Goal: Information Seeking & Learning: Check status

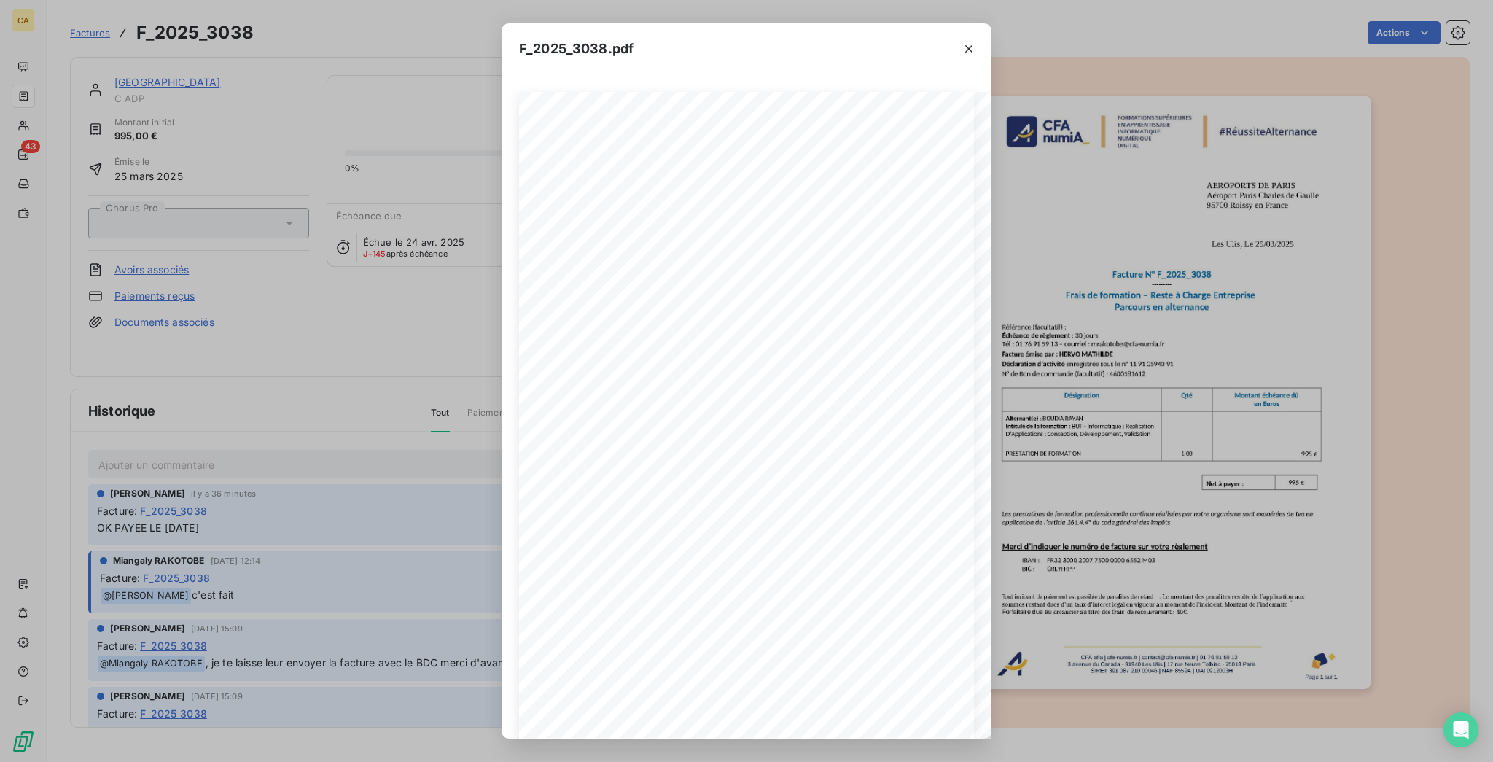
scroll to position [388, 0]
click at [75, 85] on div "F_2025_3038.pdf CFA afia | [DOMAIN_NAME] | [EMAIL_ADDRESS][DOMAIN_NAME] | 01 76…" at bounding box center [746, 381] width 1493 height 762
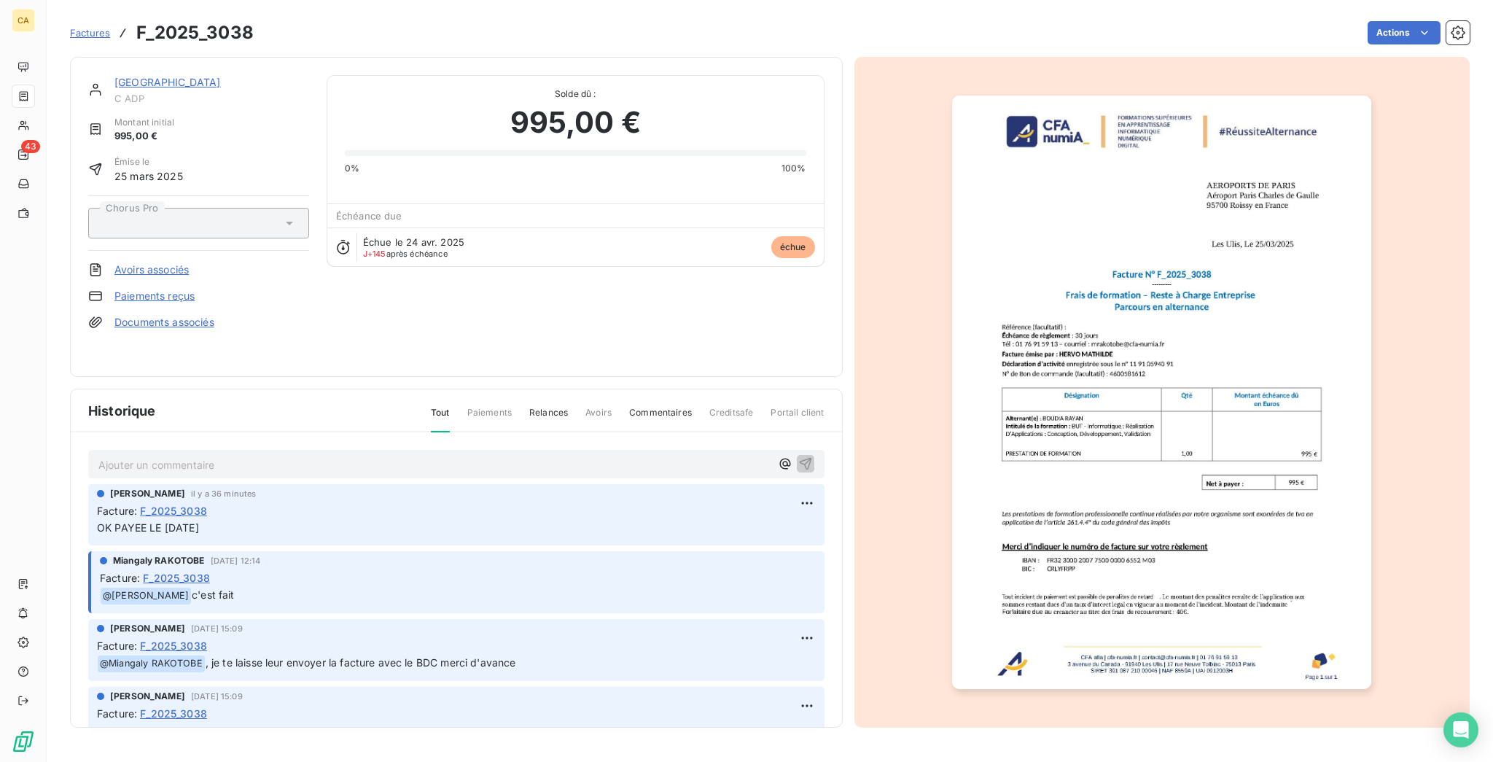
click at [157, 76] on link "[GEOGRAPHIC_DATA]" at bounding box center [167, 82] width 106 height 12
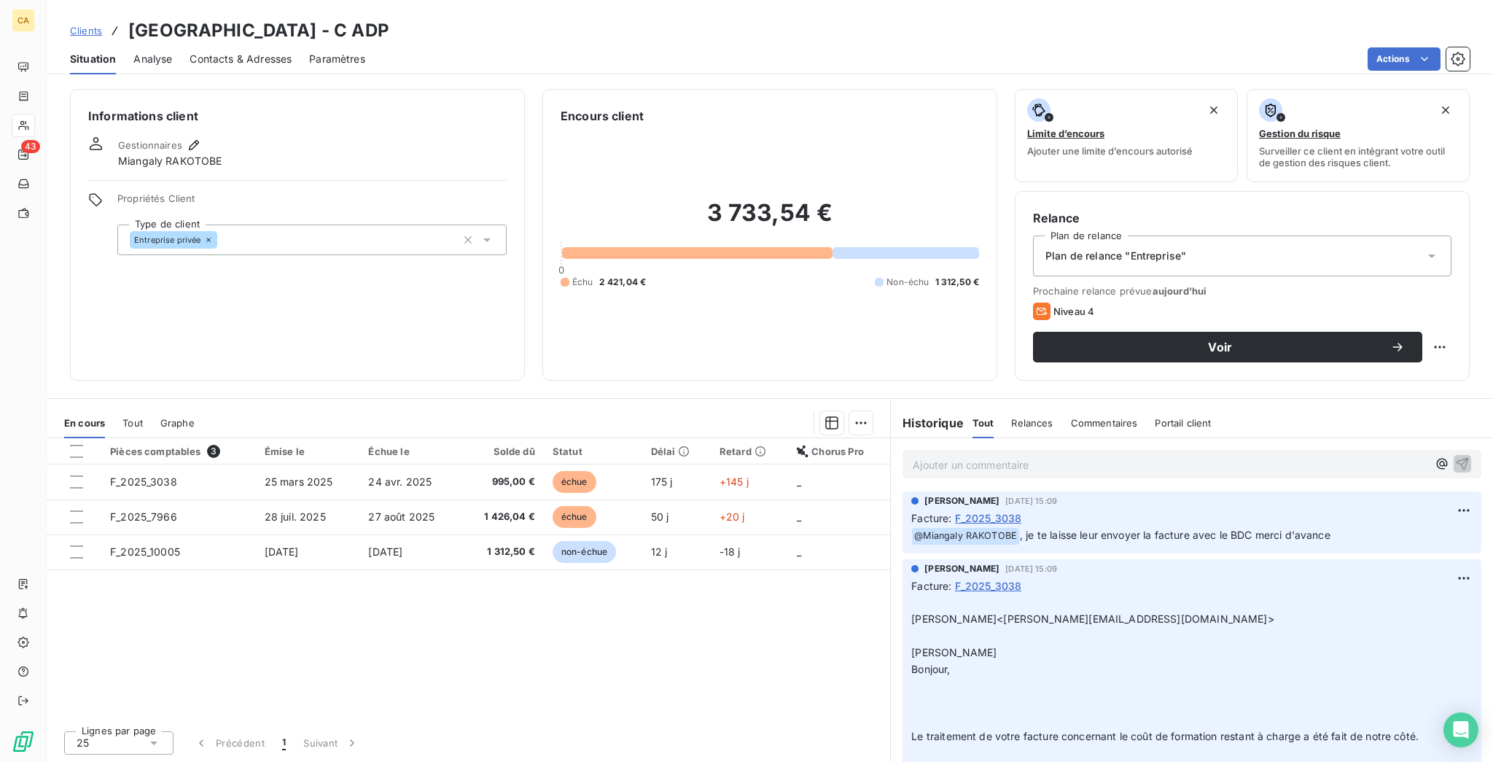
scroll to position [388, 0]
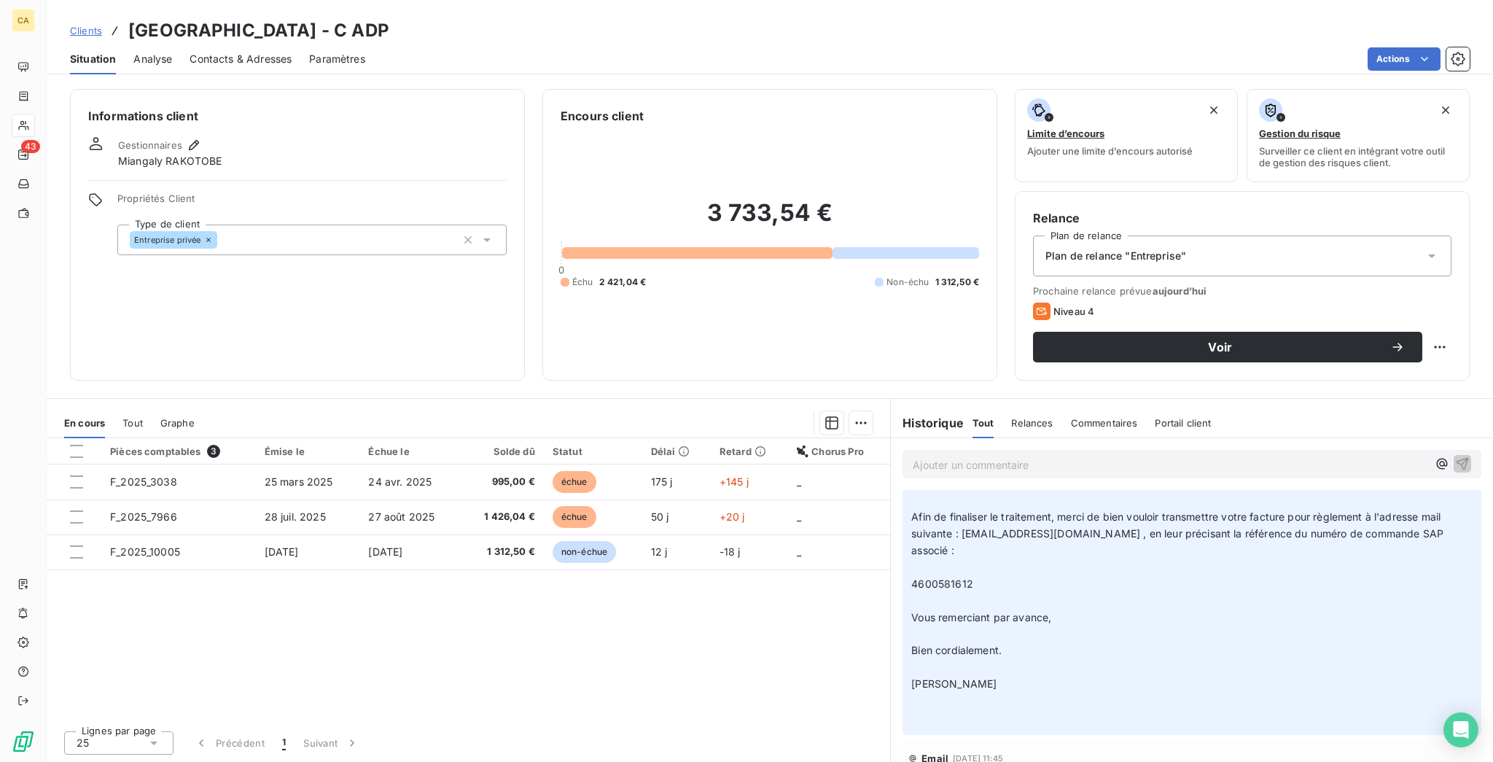
click at [934, 761] on span "Niveau 3" at bounding box center [941, 777] width 42 height 12
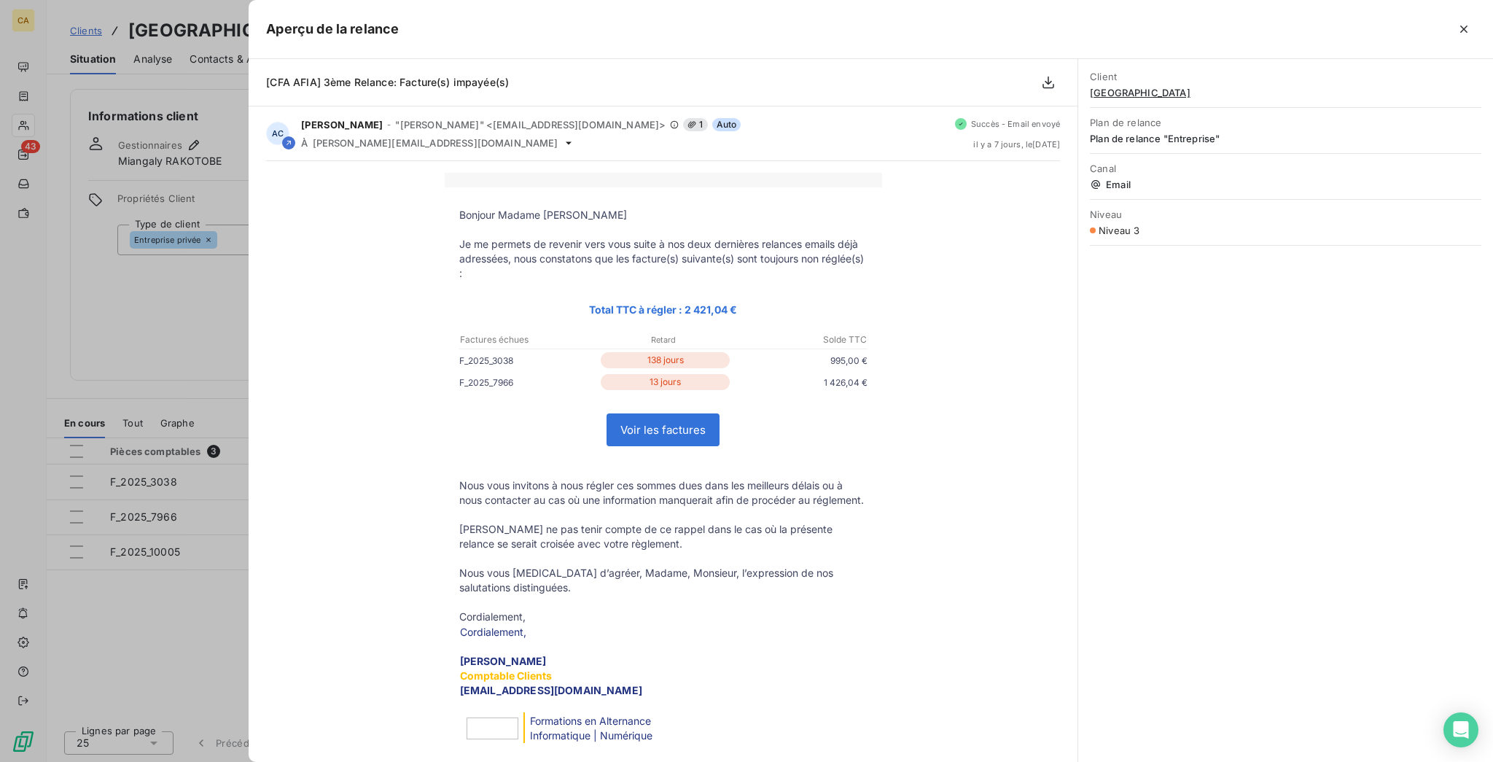
click at [200, 532] on div at bounding box center [746, 381] width 1493 height 762
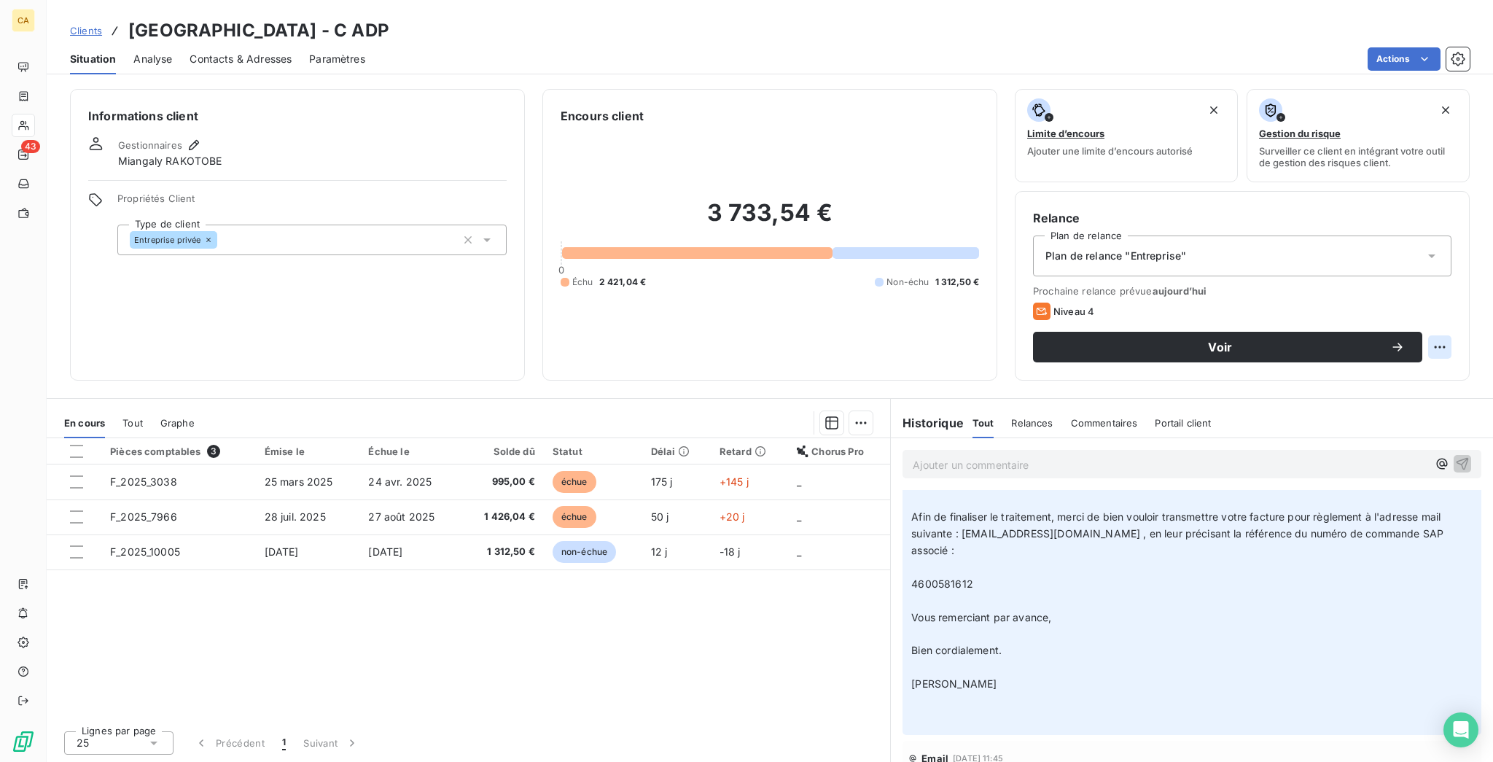
click at [1443, 289] on html "CA 43 Clients AEROPORT DE [GEOGRAPHIC_DATA] - C ADP Situation Analyse Contacts …" at bounding box center [746, 381] width 1493 height 762
click at [1415, 321] on div "Replanifier cette action" at bounding box center [1395, 317] width 130 height 23
select select "8"
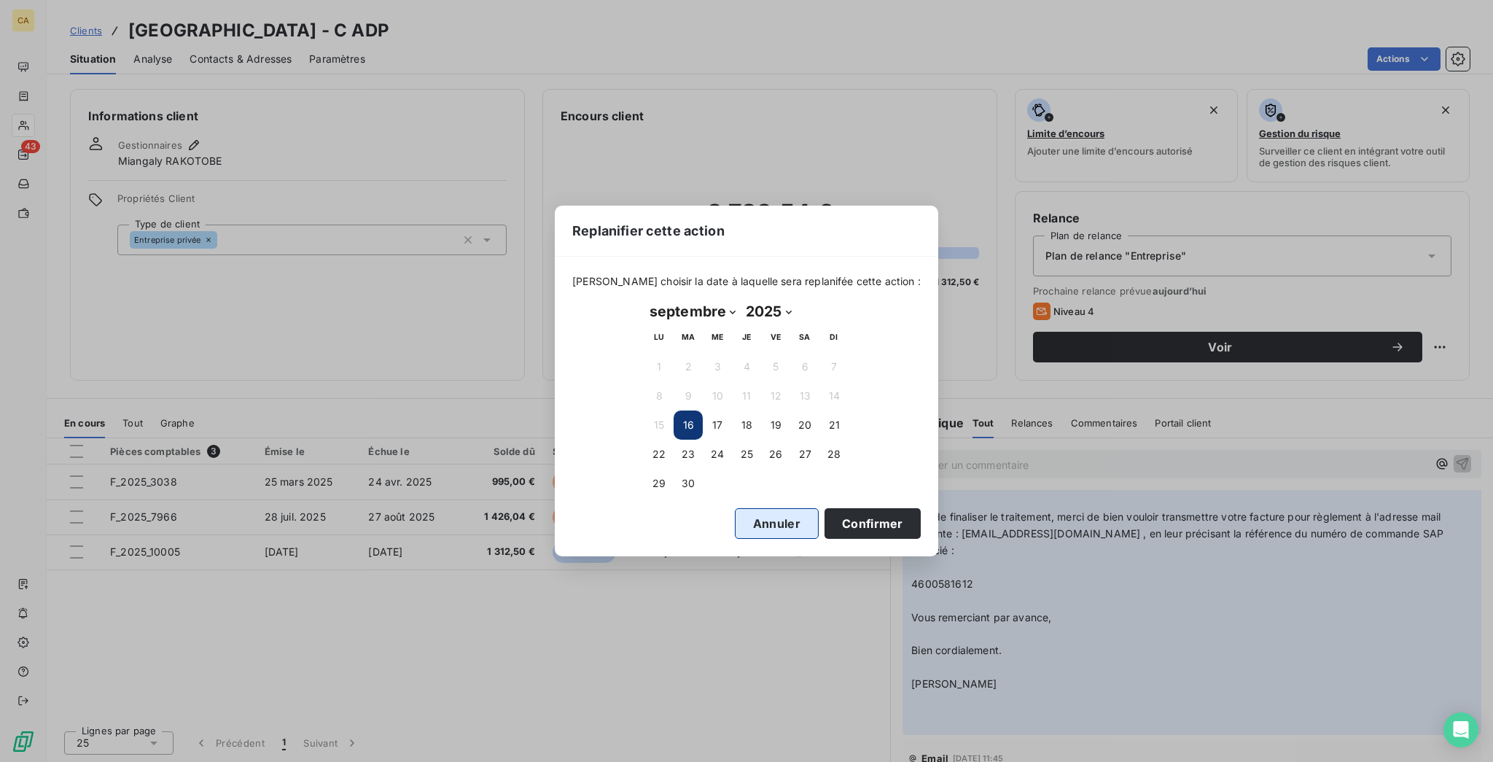
click at [735, 515] on button "Annuler" at bounding box center [777, 523] width 84 height 31
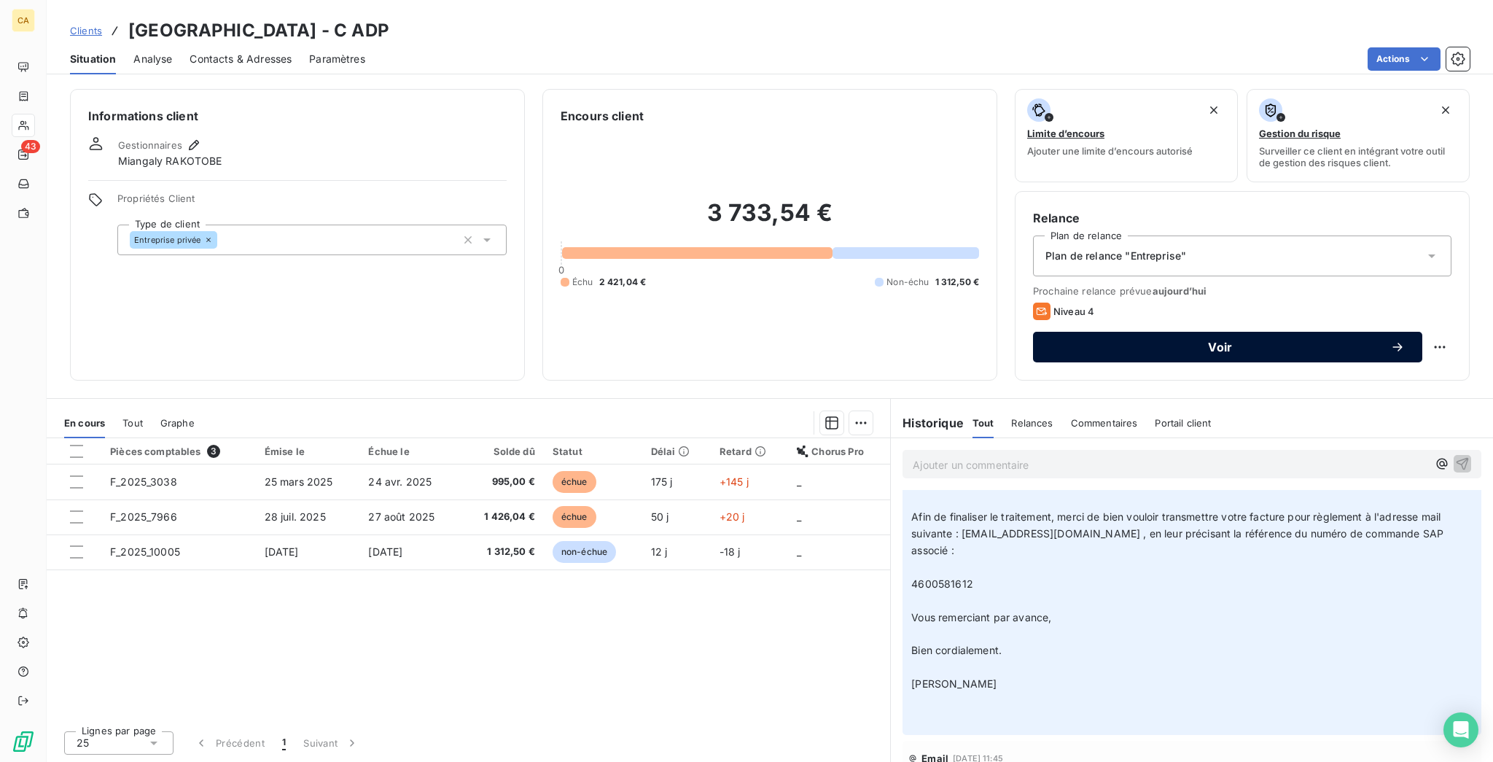
click at [1215, 341] on span "Voir" at bounding box center [1220, 347] width 340 height 12
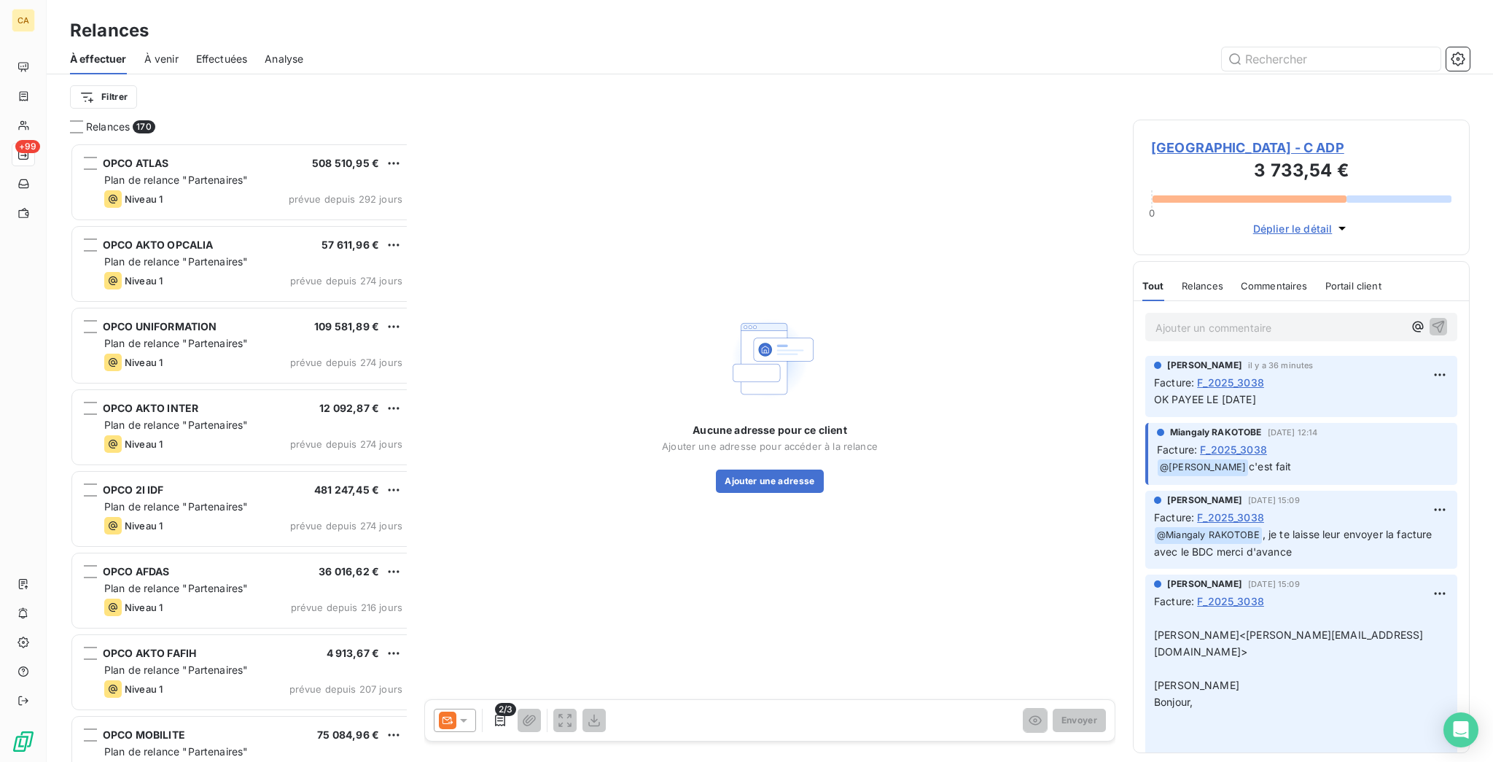
scroll to position [622, 331]
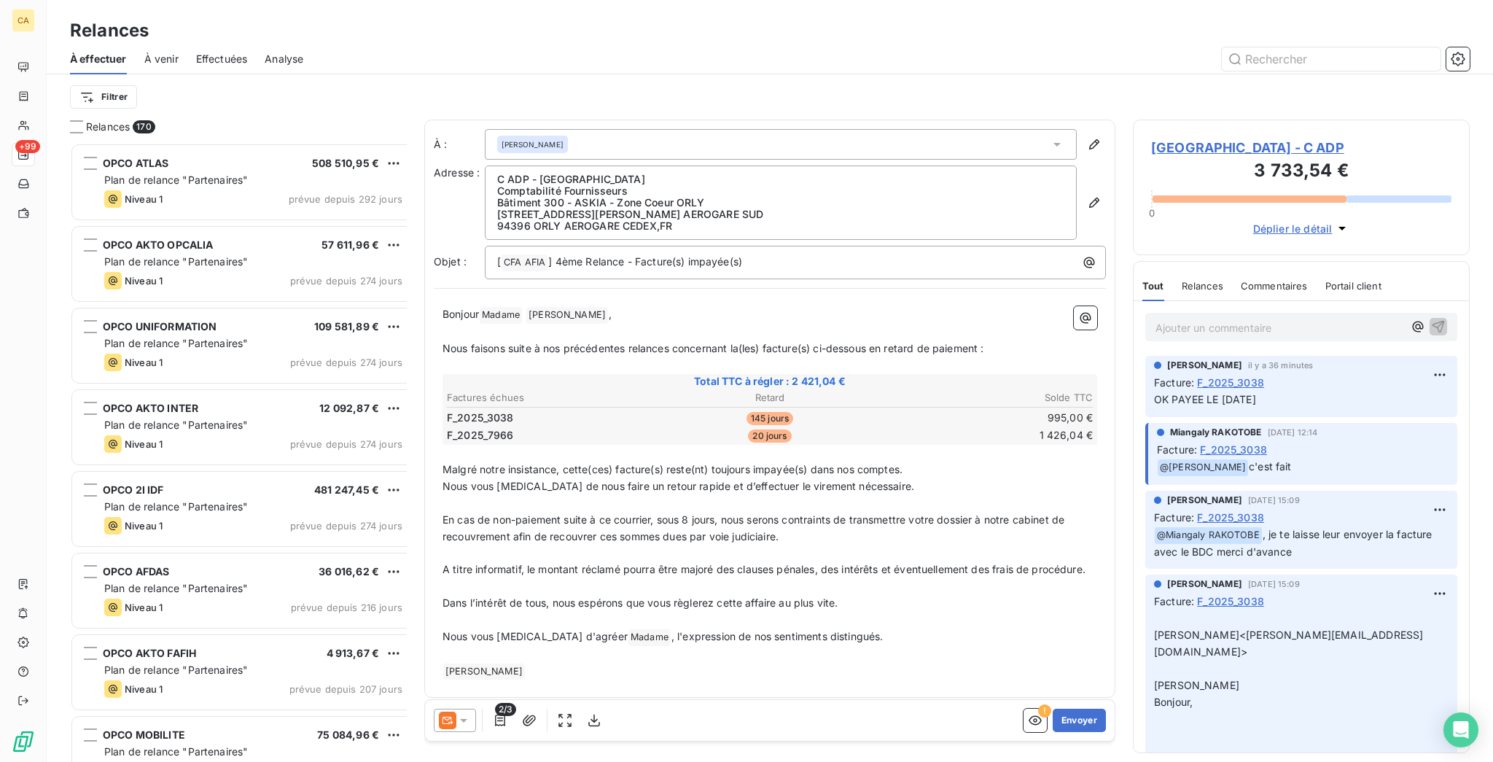
click at [456, 713] on icon at bounding box center [463, 720] width 15 height 15
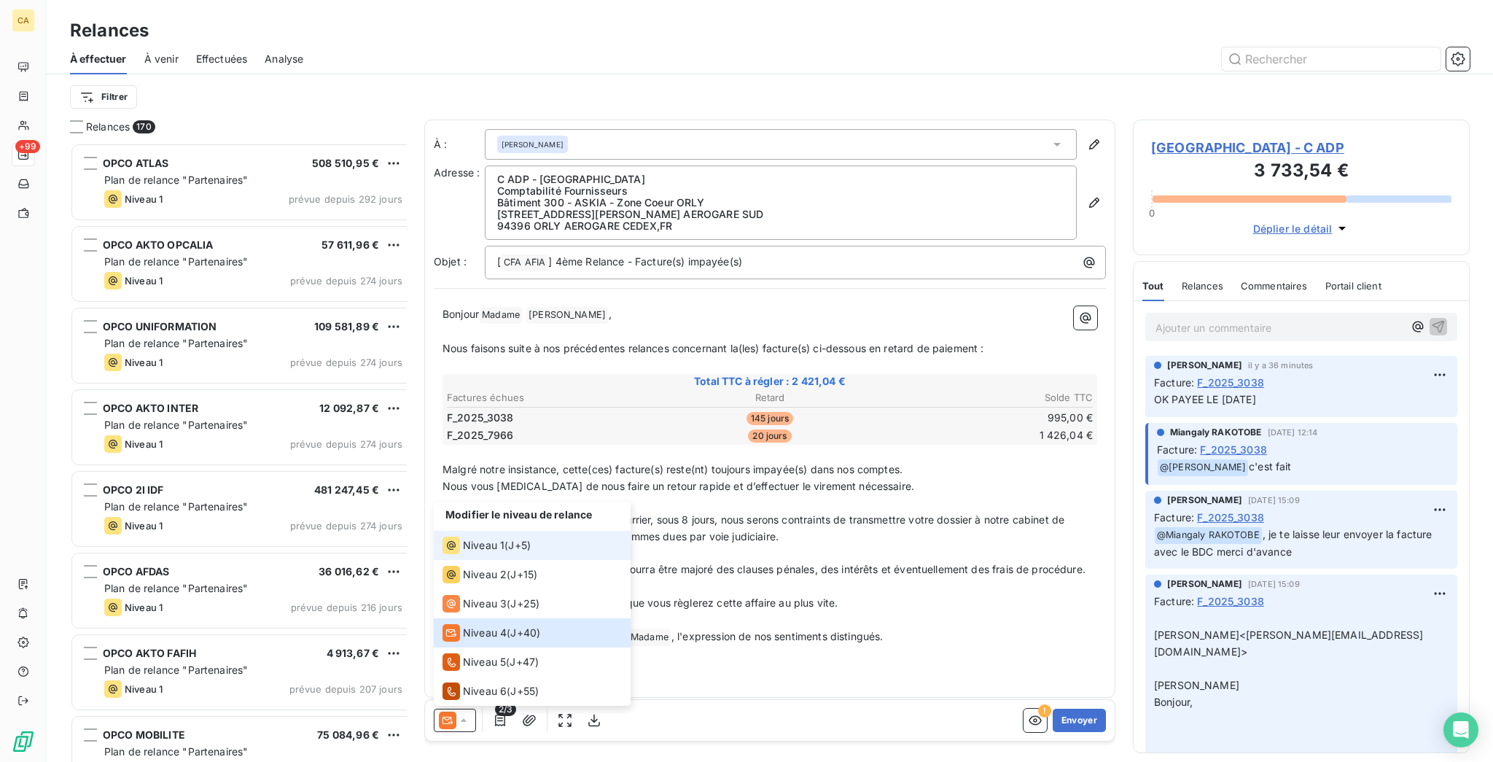
click at [463, 552] on span "Niveau 1" at bounding box center [484, 545] width 42 height 15
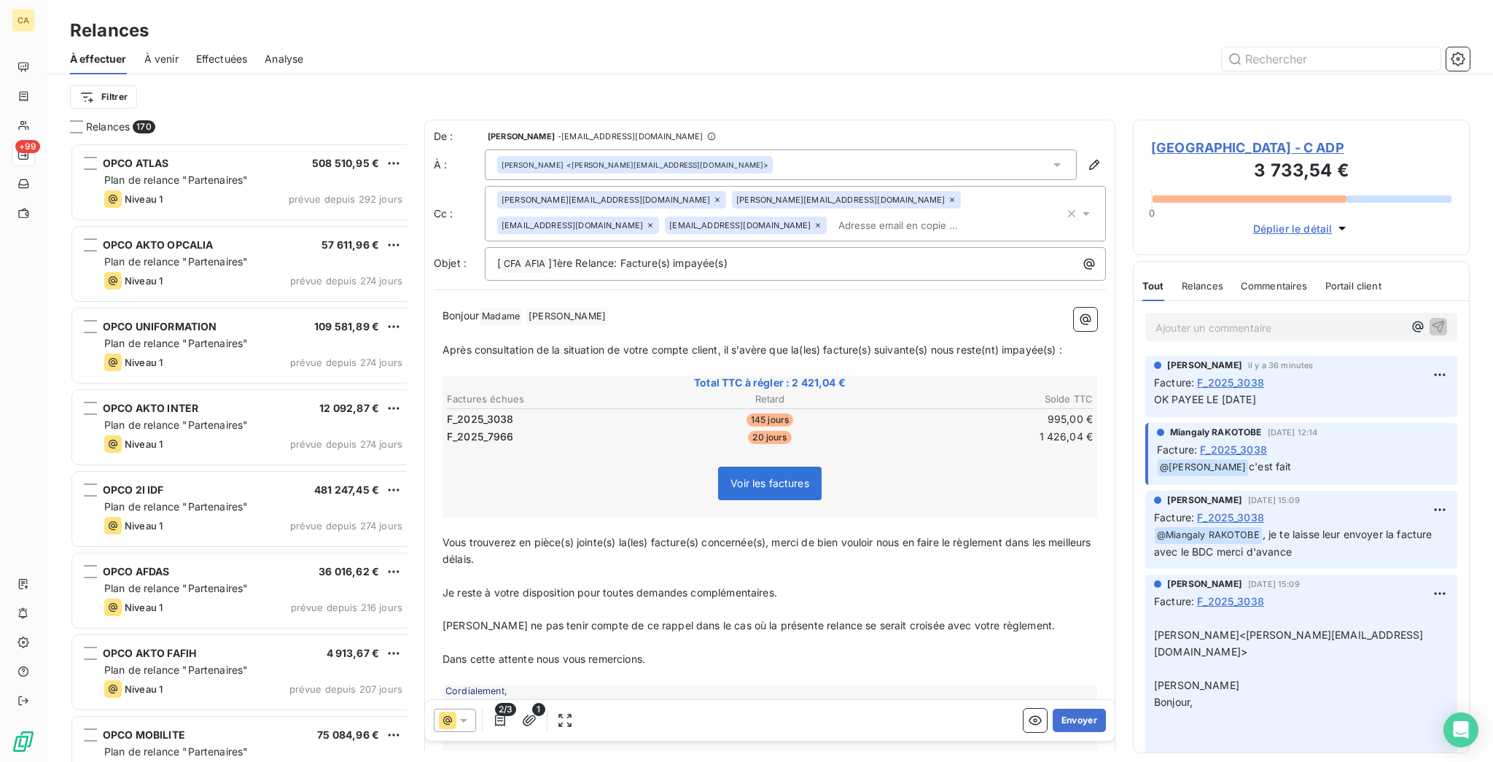
click at [495, 705] on span "2/3" at bounding box center [505, 709] width 21 height 13
click at [493, 713] on icon "button" at bounding box center [500, 720] width 15 height 15
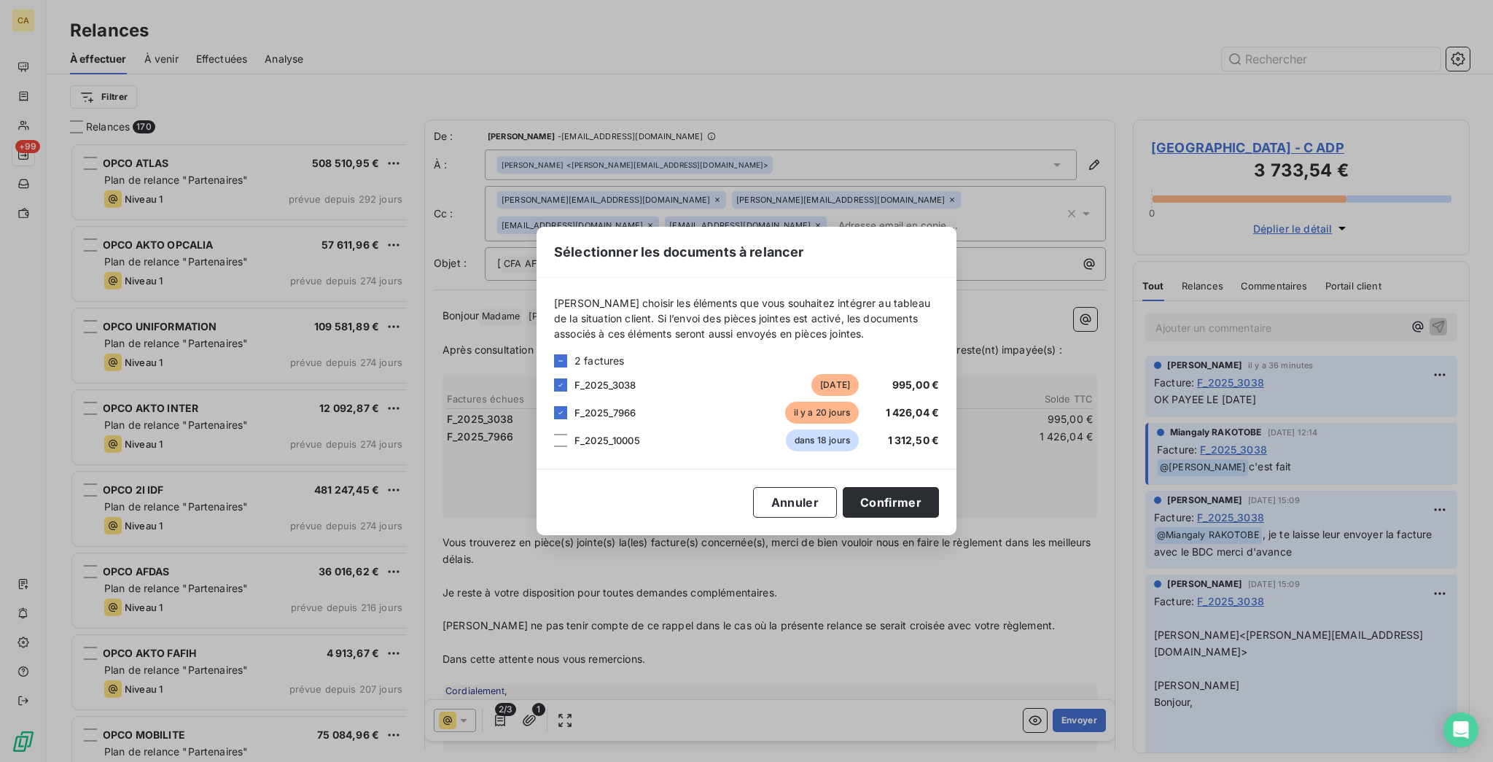
click at [607, 396] on div "F_2025_3038 [DATE] 995,00 €" at bounding box center [746, 385] width 385 height 22
click at [619, 396] on div "F_2025_3038 [DATE] 995,00 €" at bounding box center [746, 385] width 385 height 22
click at [565, 389] on icon at bounding box center [560, 384] width 9 height 9
click at [842, 497] on button "Confirmer" at bounding box center [890, 502] width 96 height 31
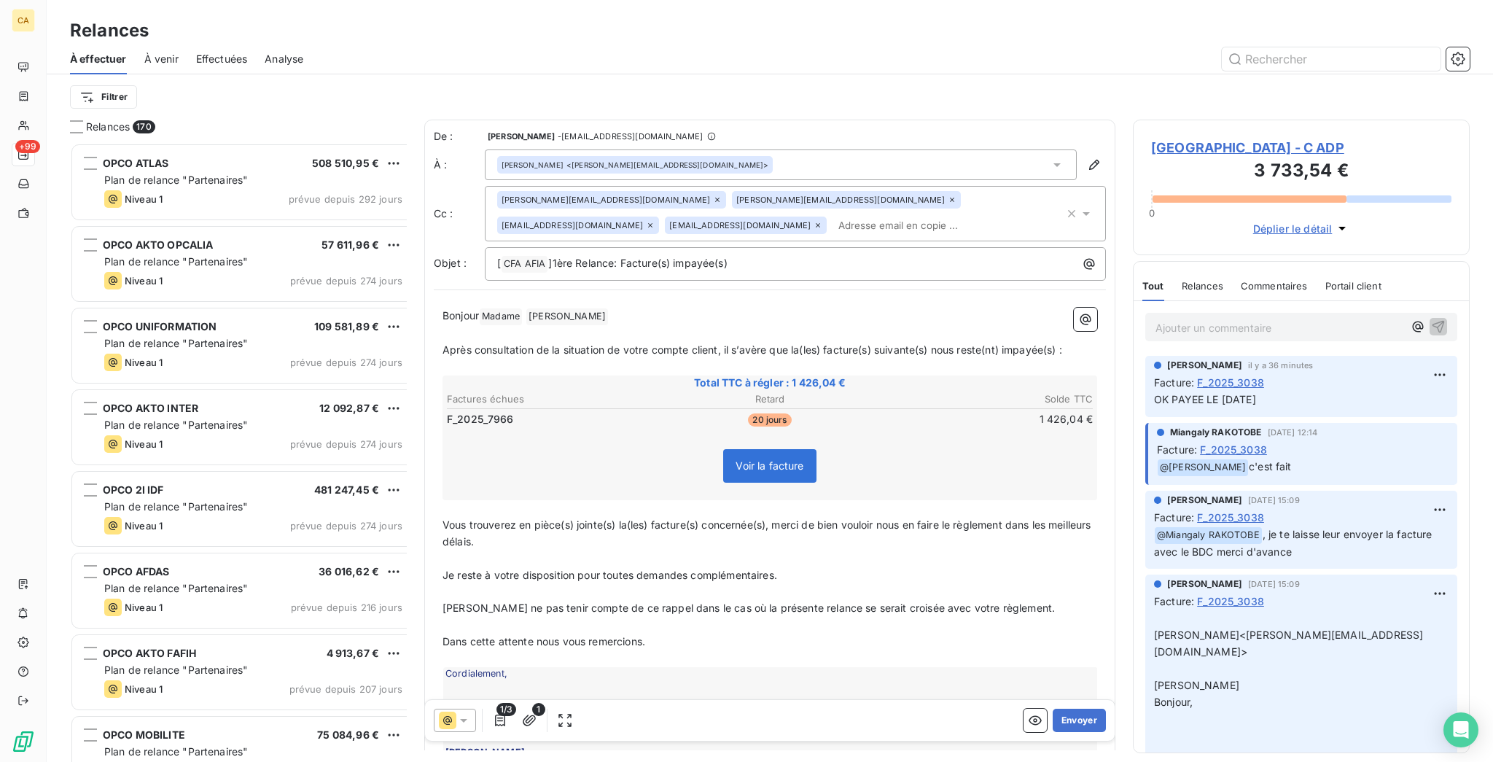
click at [439, 716] on div at bounding box center [455, 719] width 42 height 23
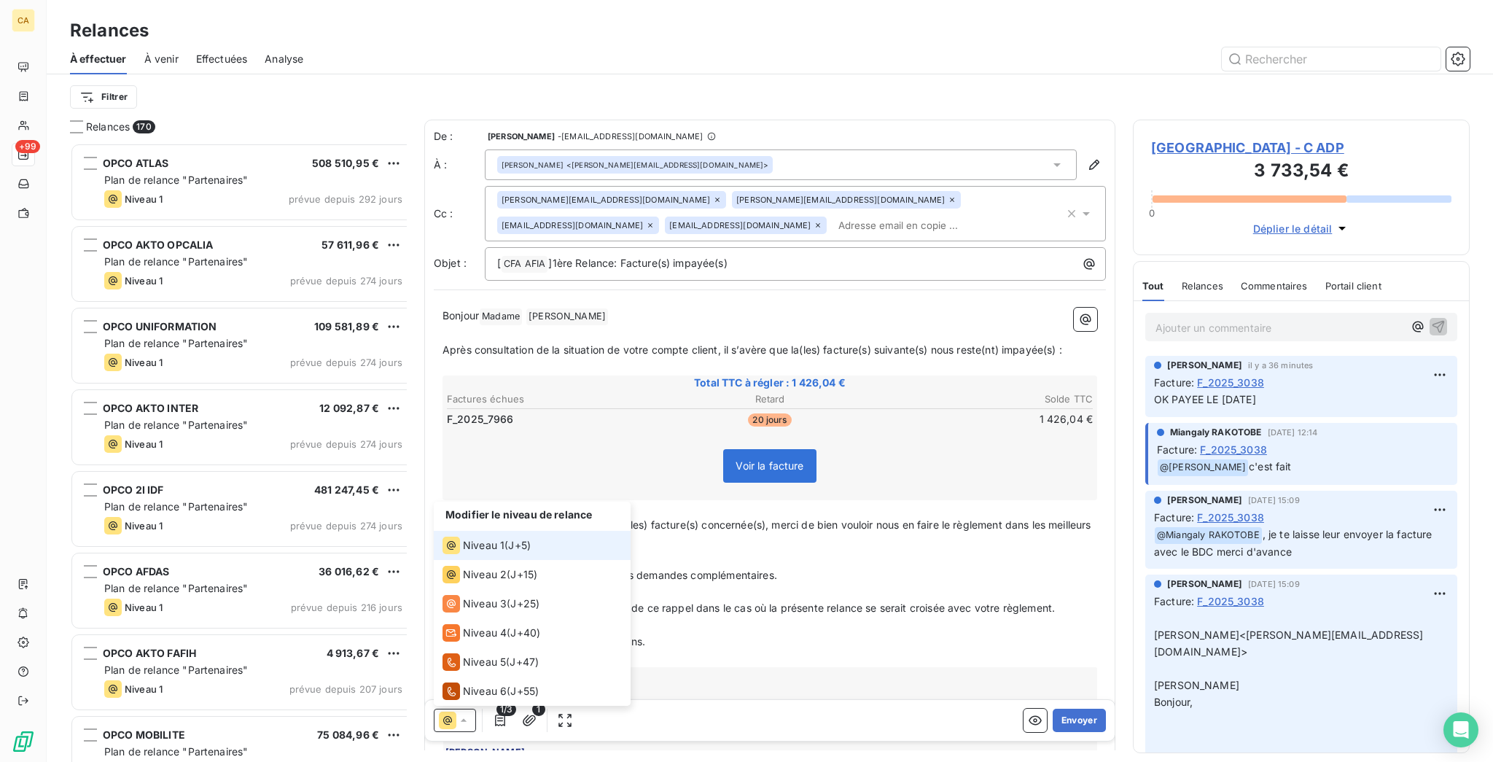
click at [439, 716] on div at bounding box center [455, 719] width 42 height 23
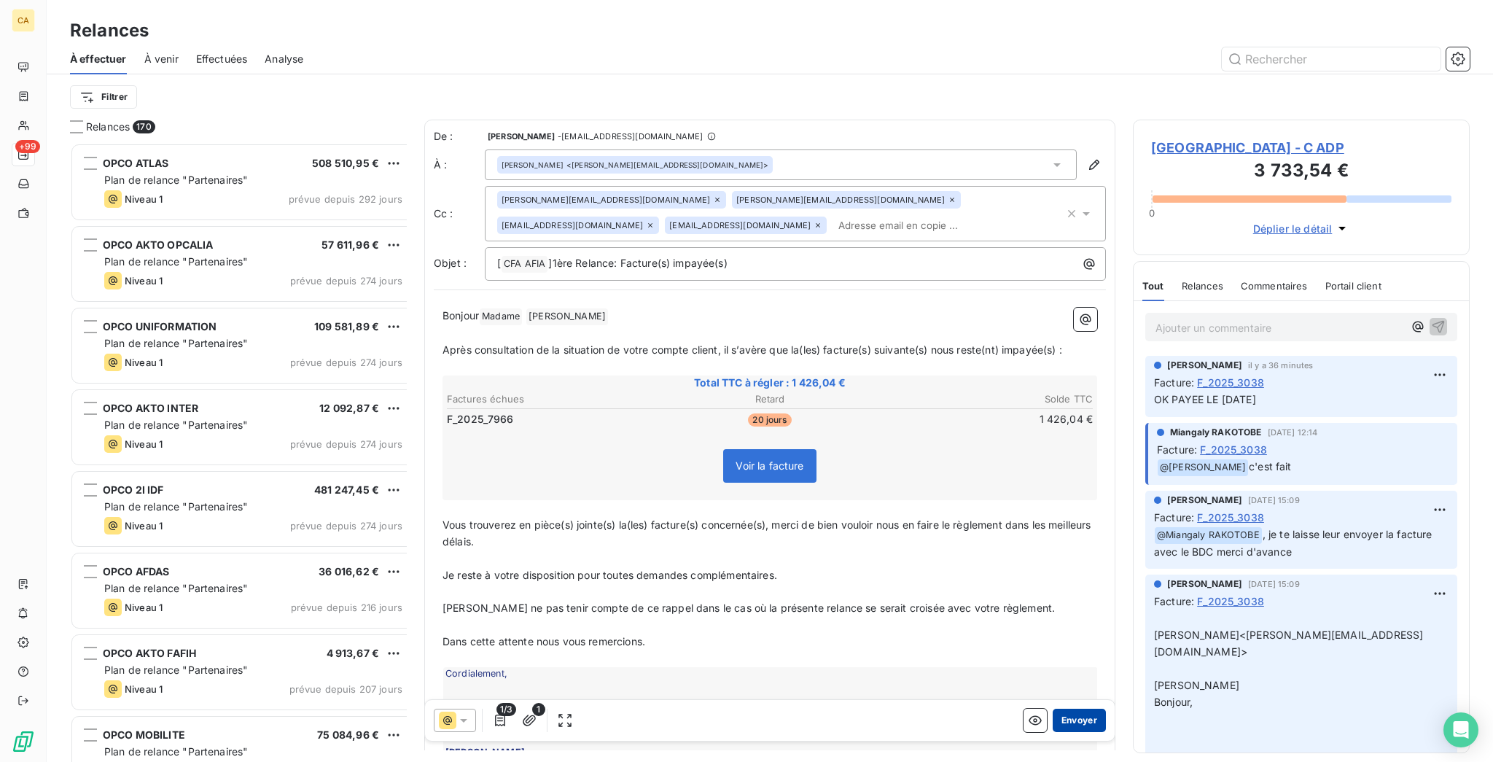
click at [1066, 708] on button "Envoyer" at bounding box center [1078, 719] width 53 height 23
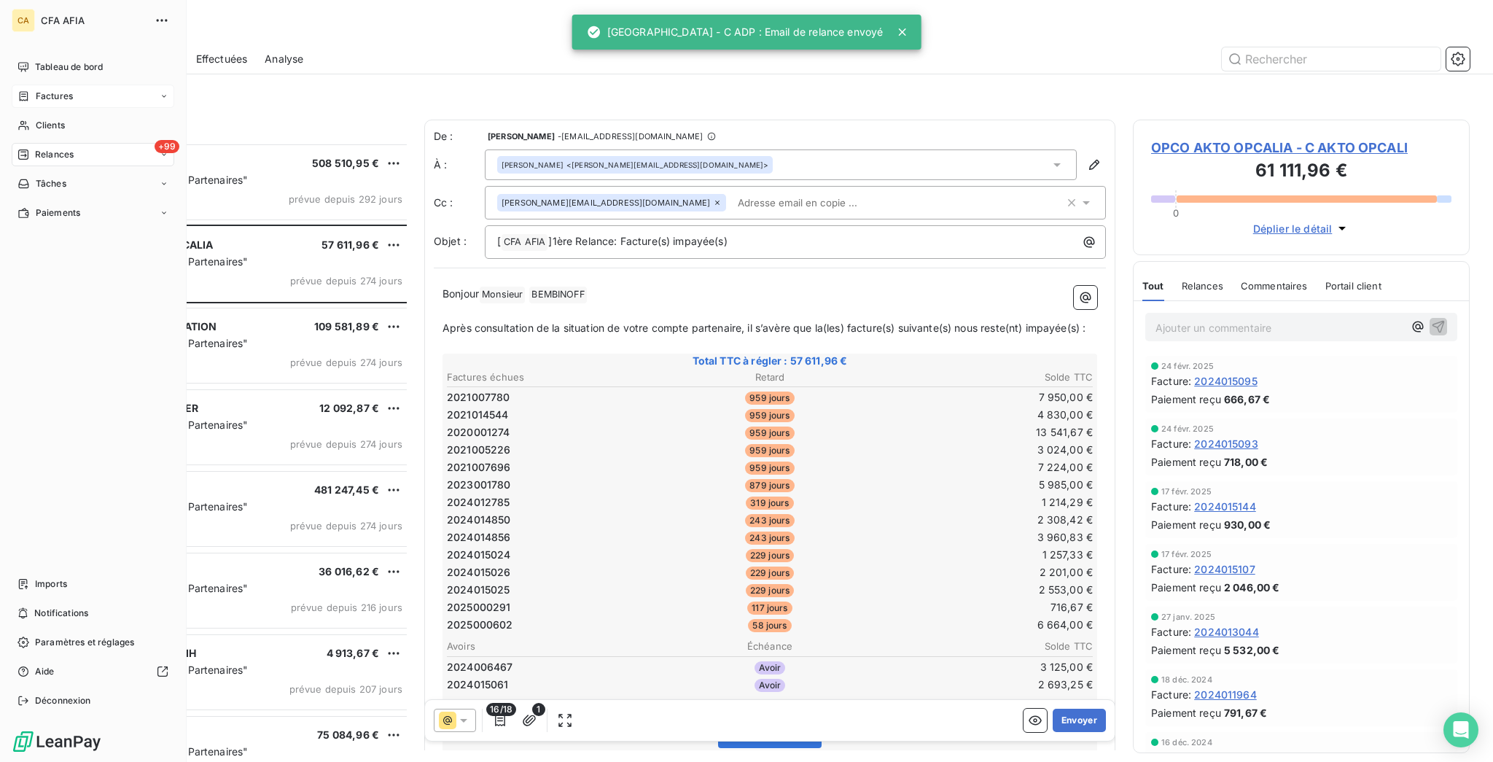
click at [18, 114] on div "Clients" at bounding box center [93, 125] width 163 height 23
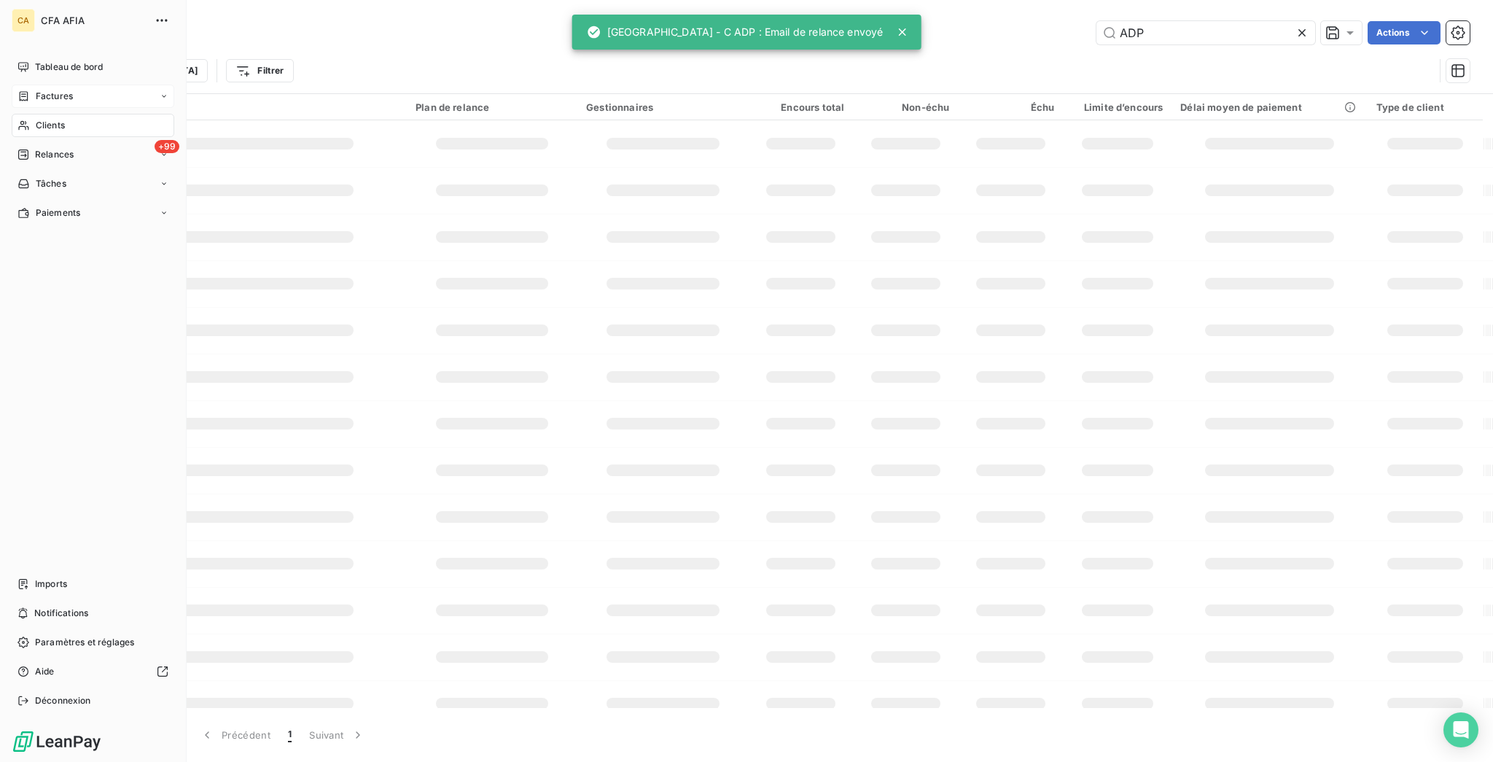
click at [36, 90] on span "Factures" at bounding box center [54, 96] width 37 height 13
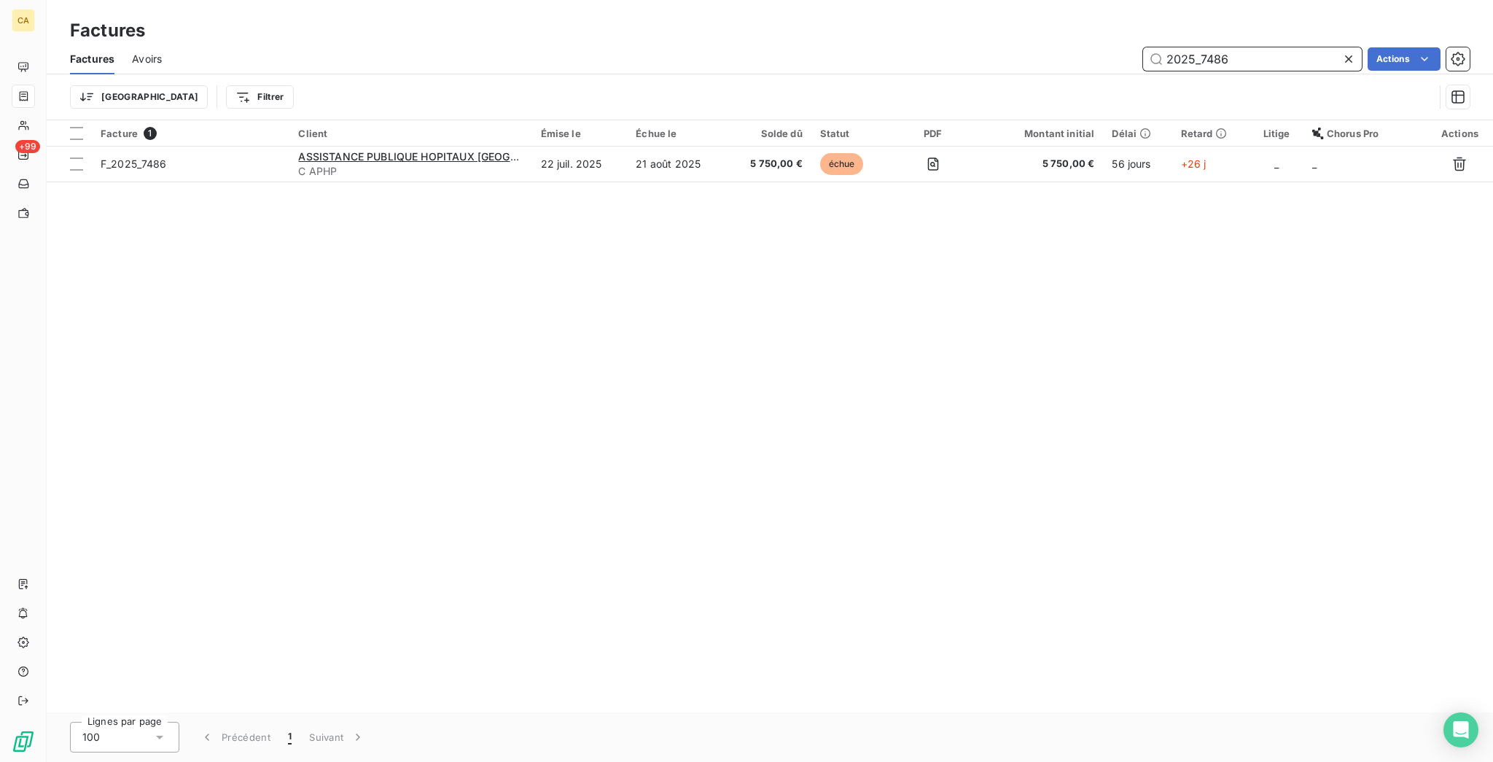
drag, startPoint x: 1234, startPoint y: 51, endPoint x: 1208, endPoint y: 51, distance: 26.2
click at [1208, 51] on input "2025_7486" at bounding box center [1252, 58] width 219 height 23
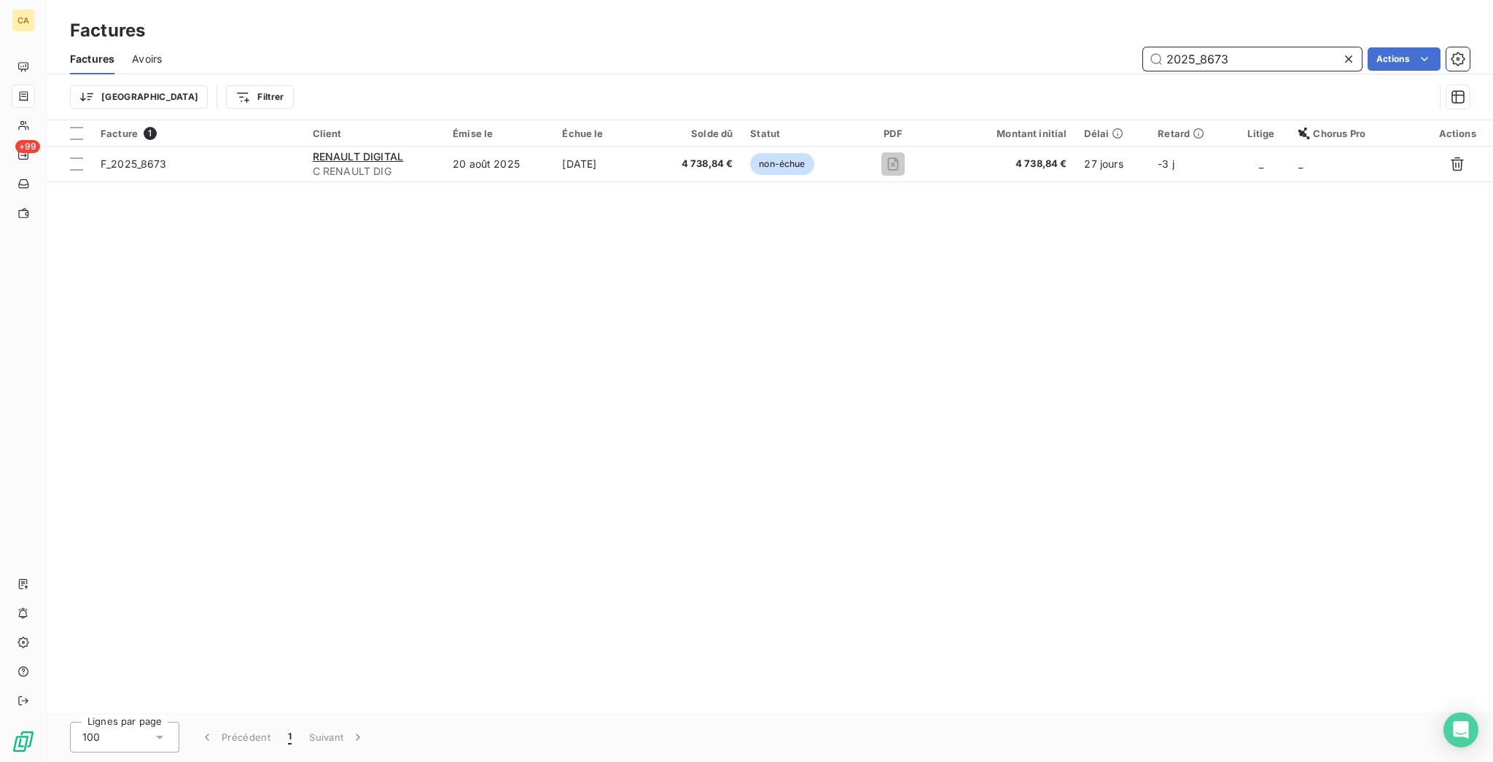
type input "2025_8673"
click at [570, 153] on table "Facture 1 Client Émise le Échue le Solde dû Statut PDF Montant initial Délai Re…" at bounding box center [770, 151] width 1446 height 62
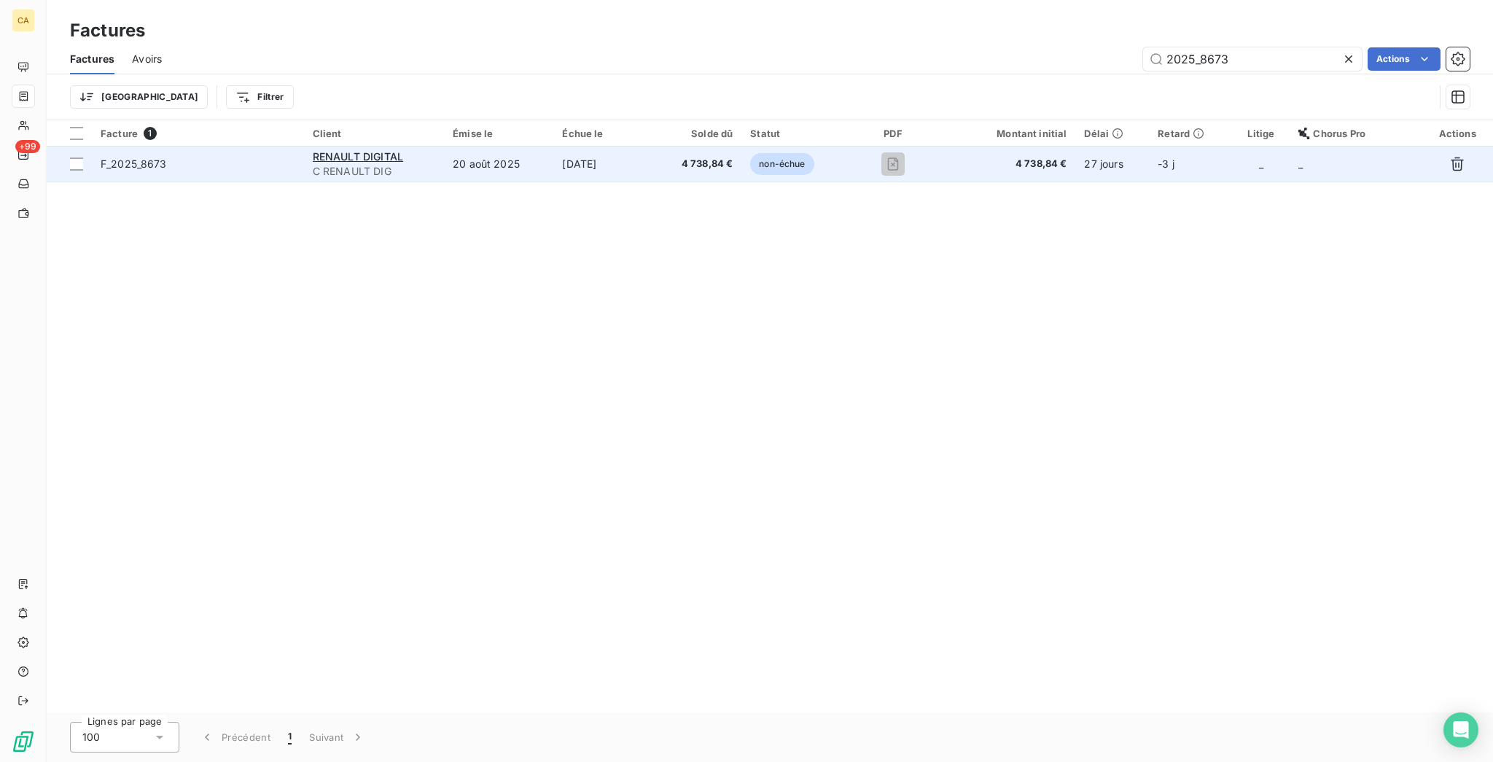
click at [570, 149] on td "[DATE]" at bounding box center [602, 163] width 98 height 35
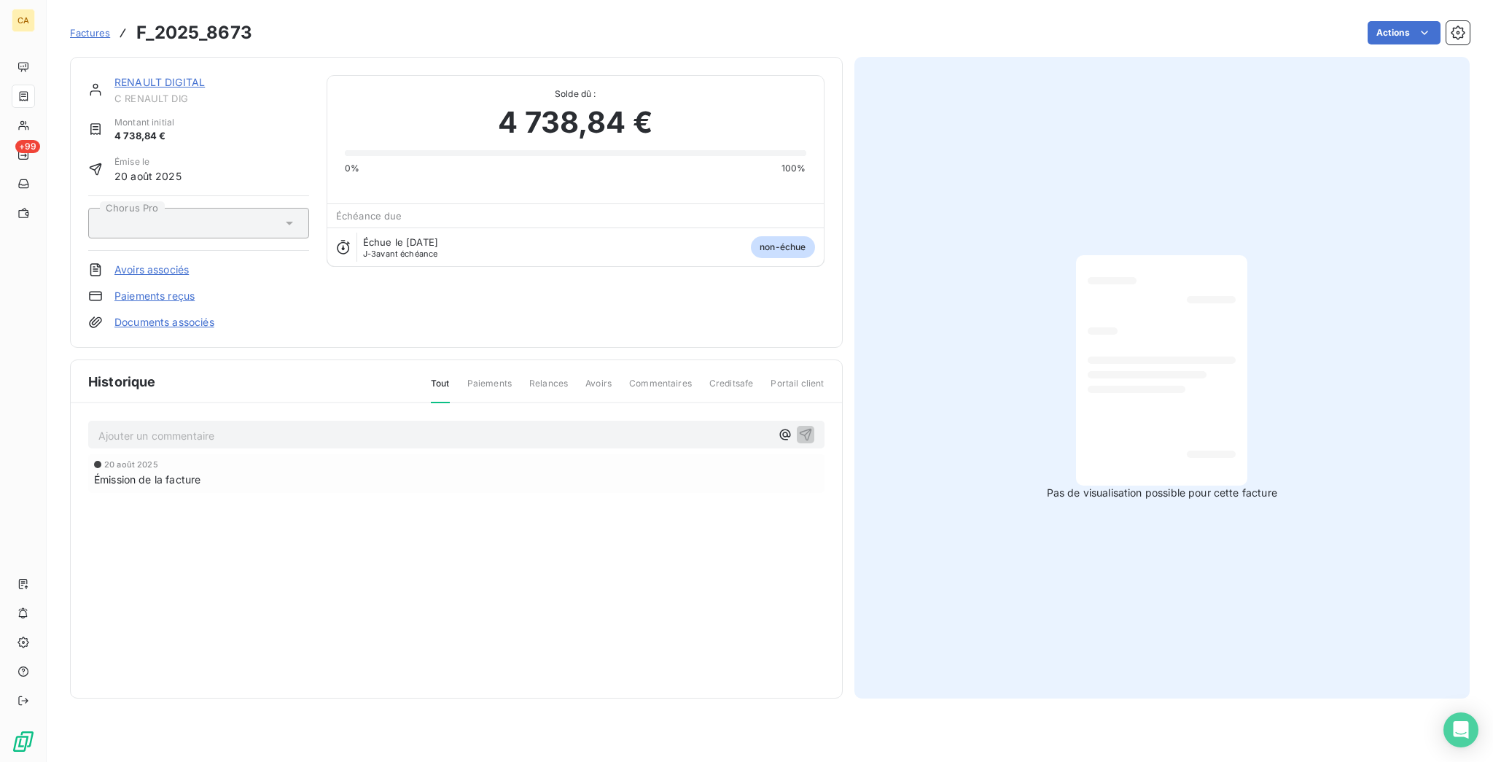
click at [235, 421] on div "Ajouter un commentaire ﻿" at bounding box center [456, 435] width 736 height 28
drag, startPoint x: 228, startPoint y: 376, endPoint x: 226, endPoint y: 358, distance: 18.4
click at [226, 403] on div "Ajouter un commentaire ﻿ [DATE] Émission de la facture" at bounding box center [456, 477] width 771 height 149
click at [226, 426] on p "Ajouter un commentaire ﻿" at bounding box center [434, 435] width 672 height 18
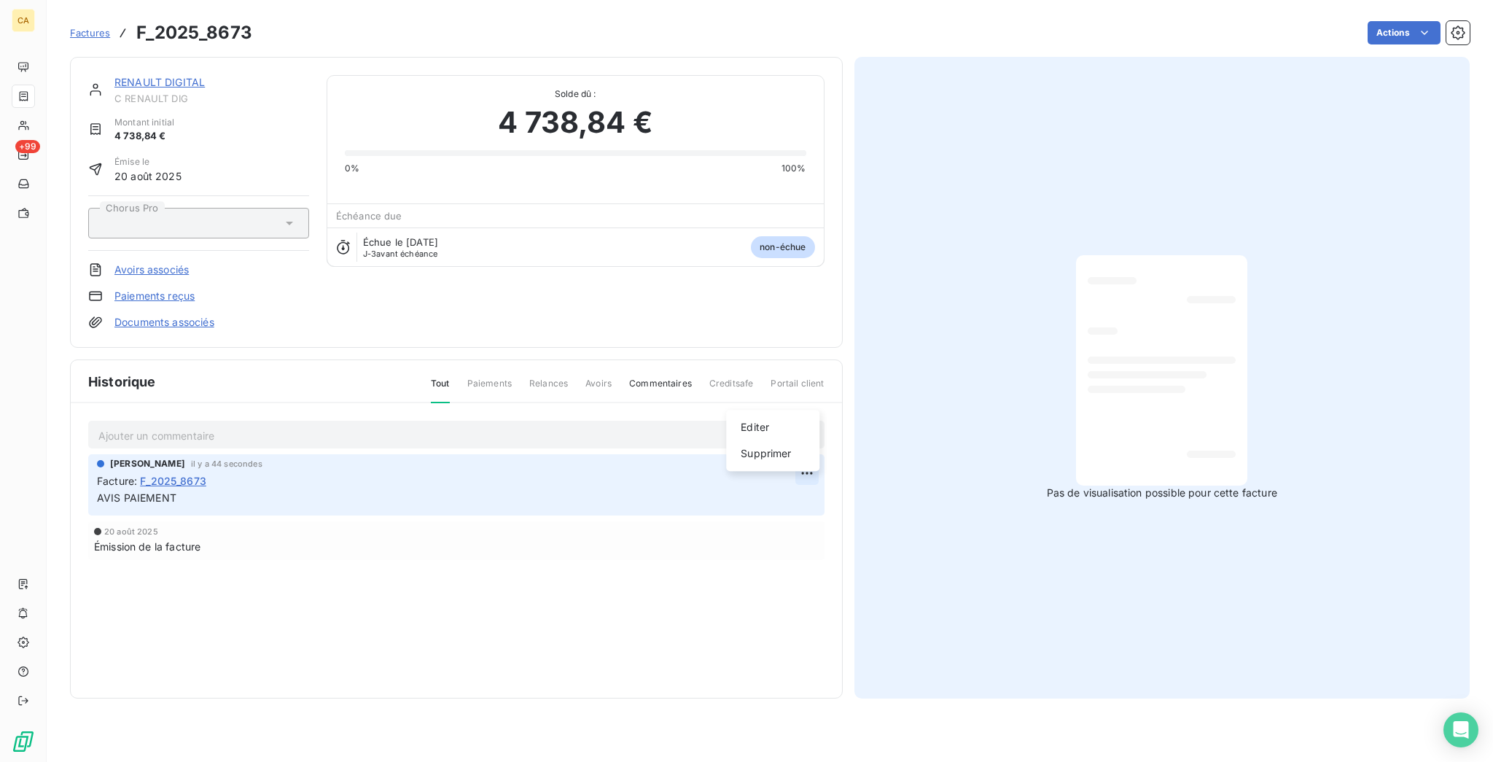
click at [802, 399] on html "CA +99 Factures F_2025_8673 Actions RENAULT DIGITAL C RENAULT DIG Montant initi…" at bounding box center [746, 381] width 1493 height 762
click at [766, 446] on div "Supprimer" at bounding box center [773, 453] width 82 height 23
click at [525, 426] on p "Ajouter un commentaire ﻿" at bounding box center [434, 435] width 672 height 18
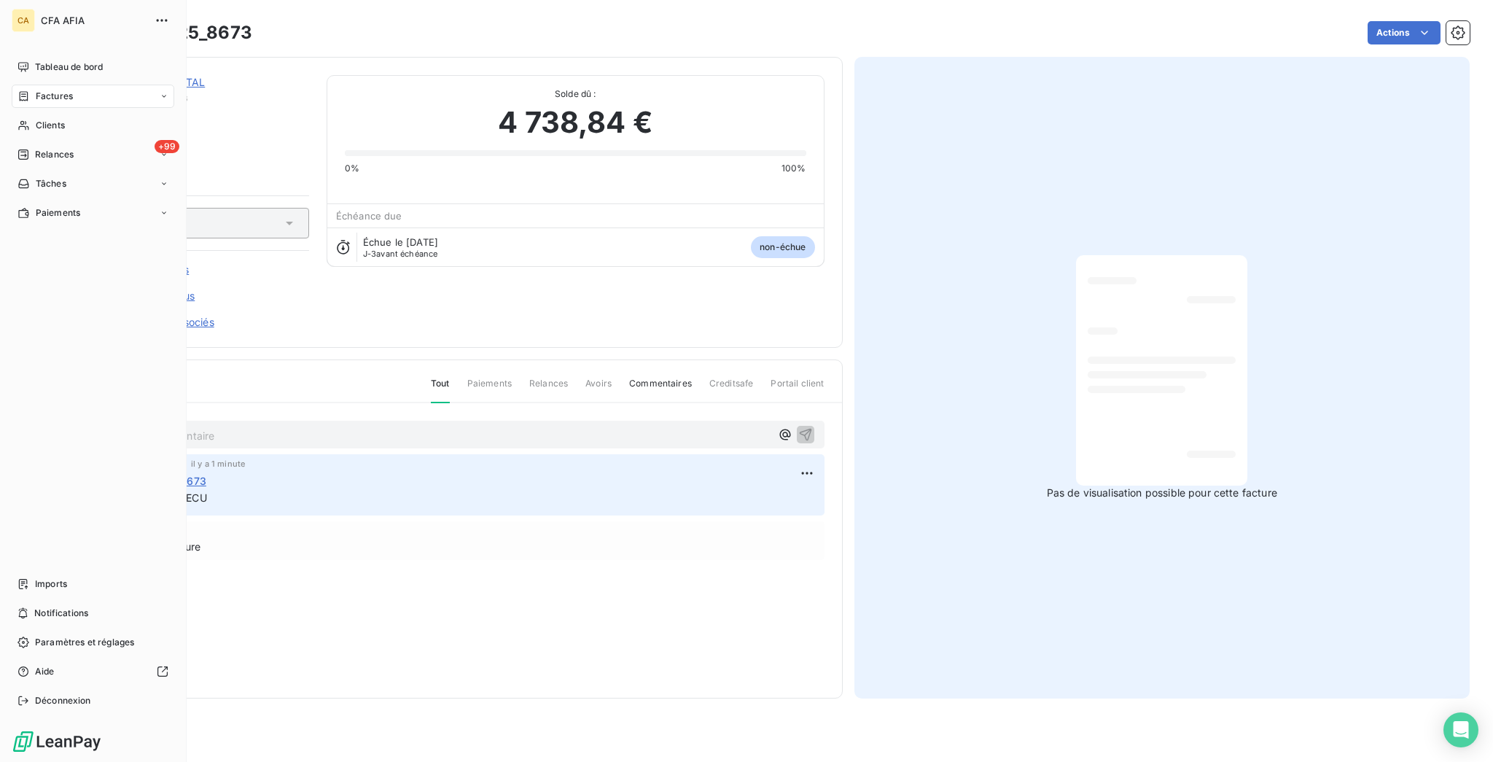
click at [26, 90] on div "Factures" at bounding box center [44, 96] width 55 height 13
click at [36, 90] on span "Factures" at bounding box center [54, 96] width 37 height 13
click at [50, 119] on span "Factures" at bounding box center [53, 125] width 37 height 13
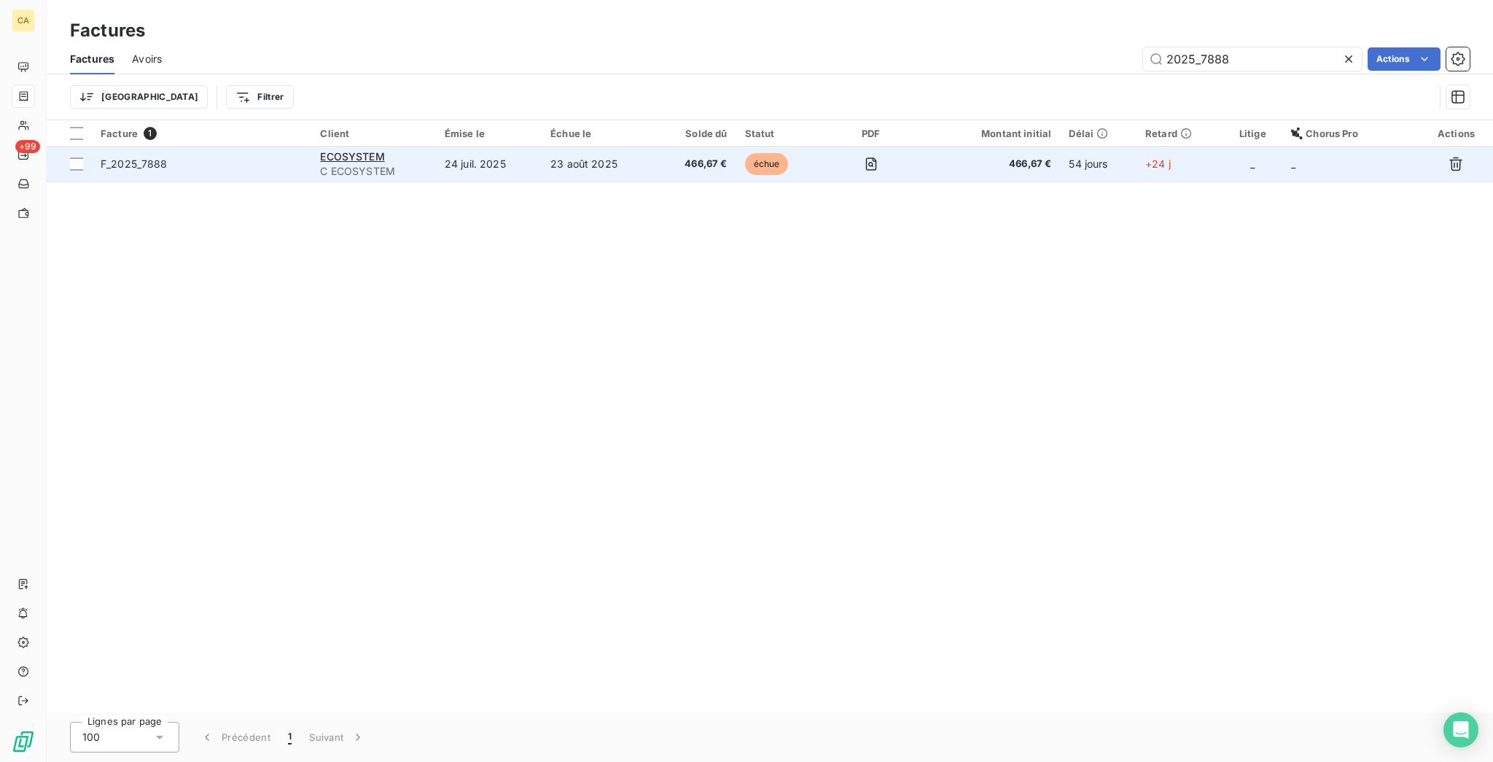
type input "2025_7888"
click at [541, 152] on td "24 juil. 2025" at bounding box center [489, 163] width 106 height 35
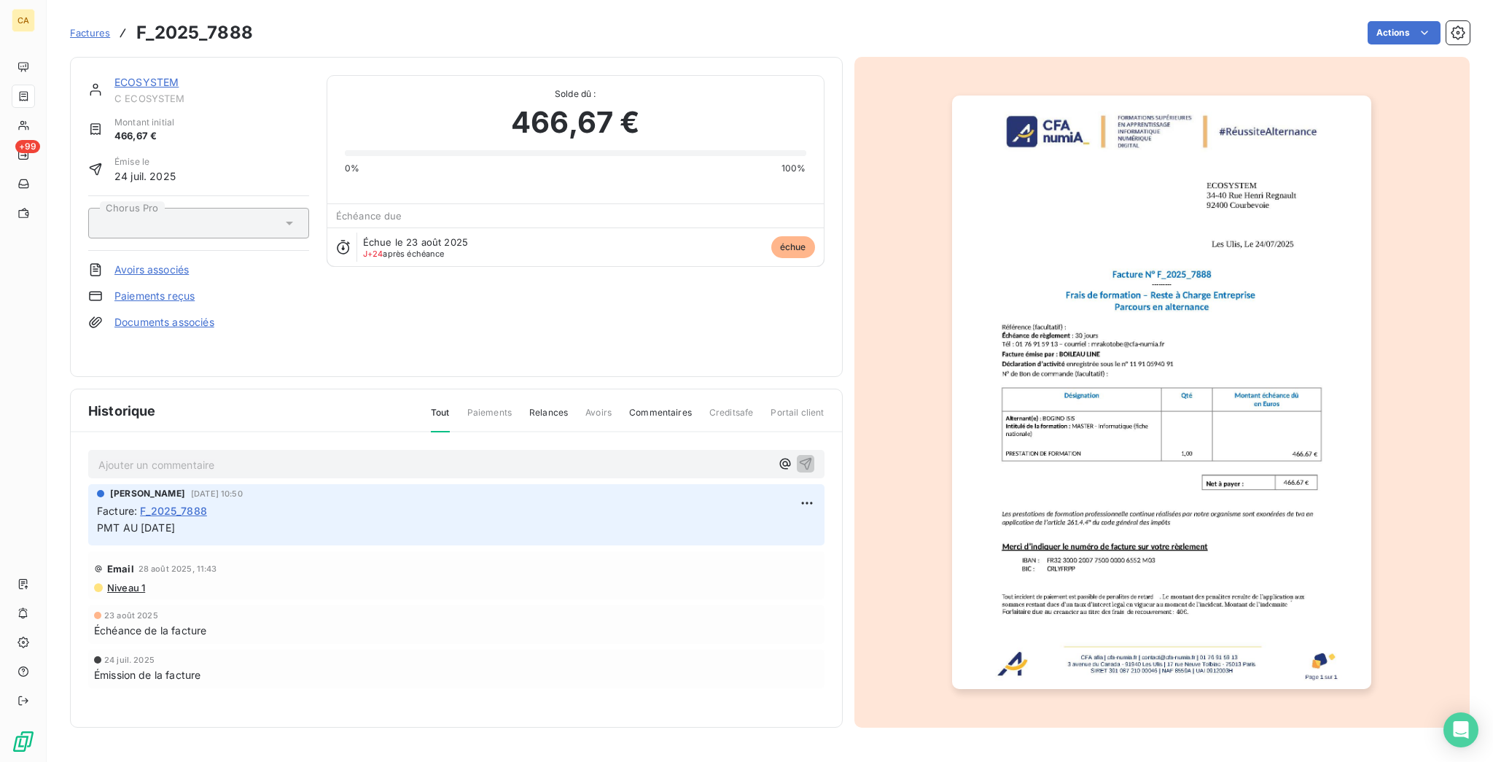
click at [236, 455] on p "Ajouter un commentaire ﻿" at bounding box center [434, 464] width 672 height 18
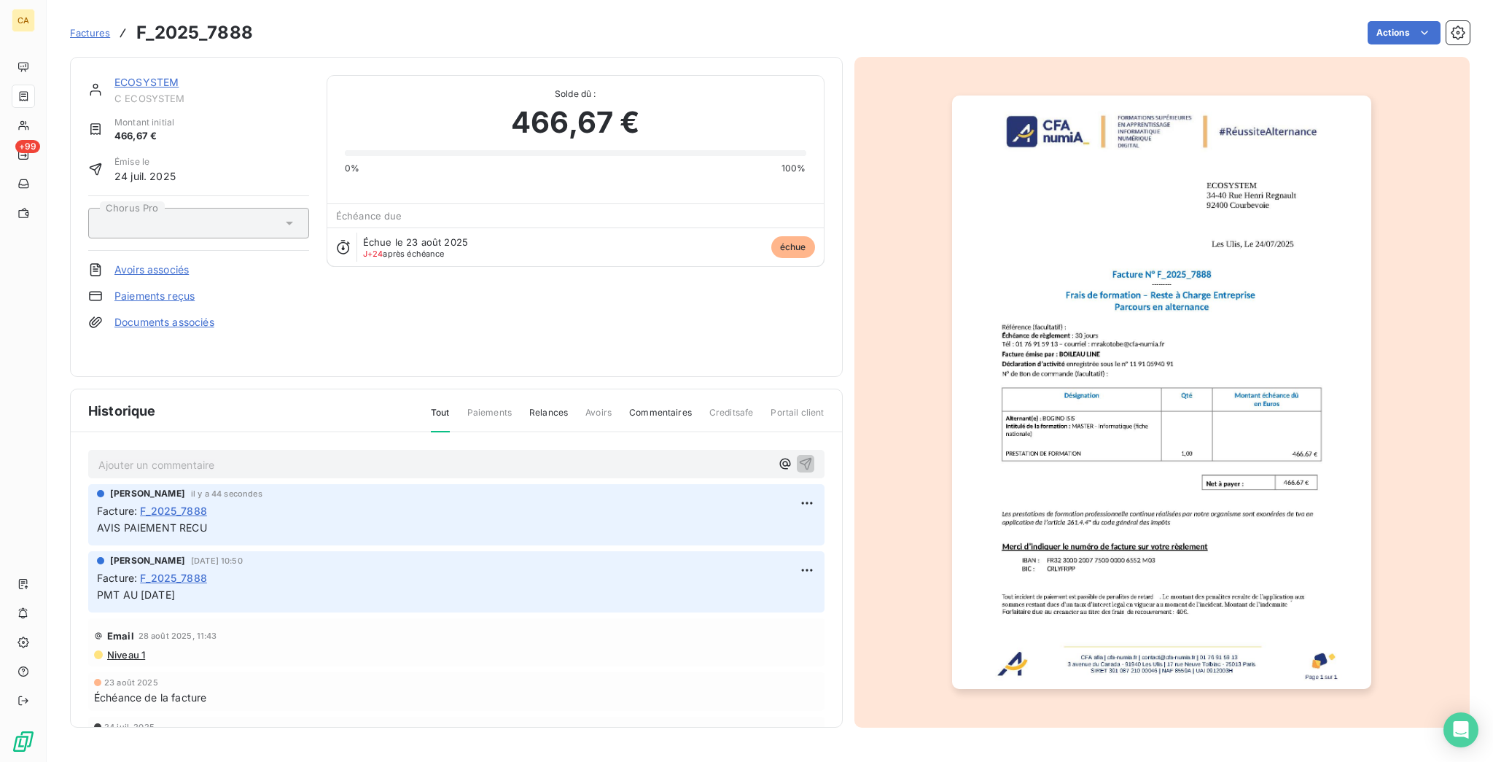
click at [144, 76] on link "ECOSYSTEM" at bounding box center [146, 82] width 64 height 12
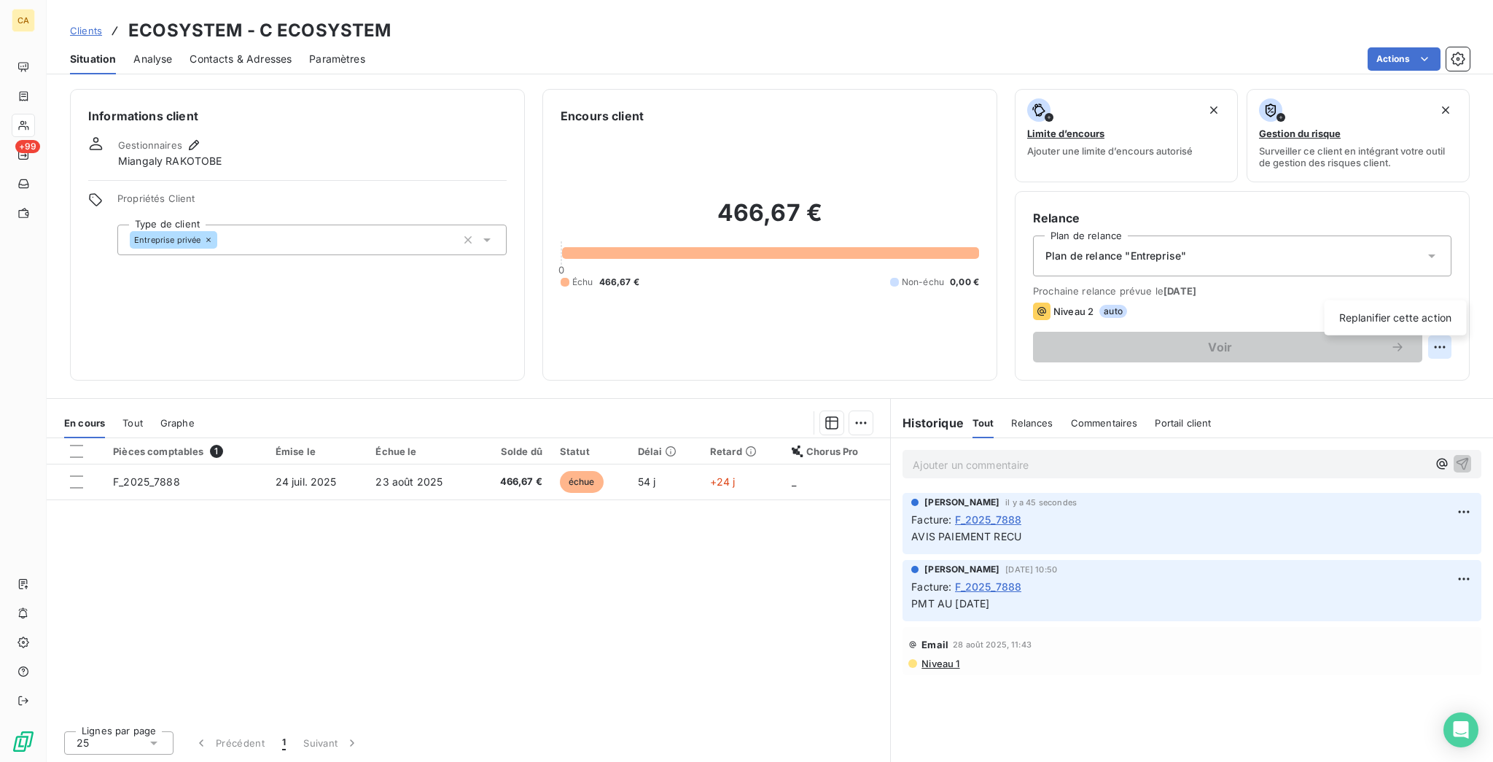
click at [1439, 281] on html "CA +99 Clients ECOSYSTEM - C ECOSYSTEM Situation Analyse Contacts & Adresses Pa…" at bounding box center [746, 381] width 1493 height 762
click at [1415, 326] on div "Replanifier cette action" at bounding box center [1395, 317] width 142 height 35
click at [1407, 321] on div "Replanifier cette action" at bounding box center [1395, 317] width 130 height 23
select select "8"
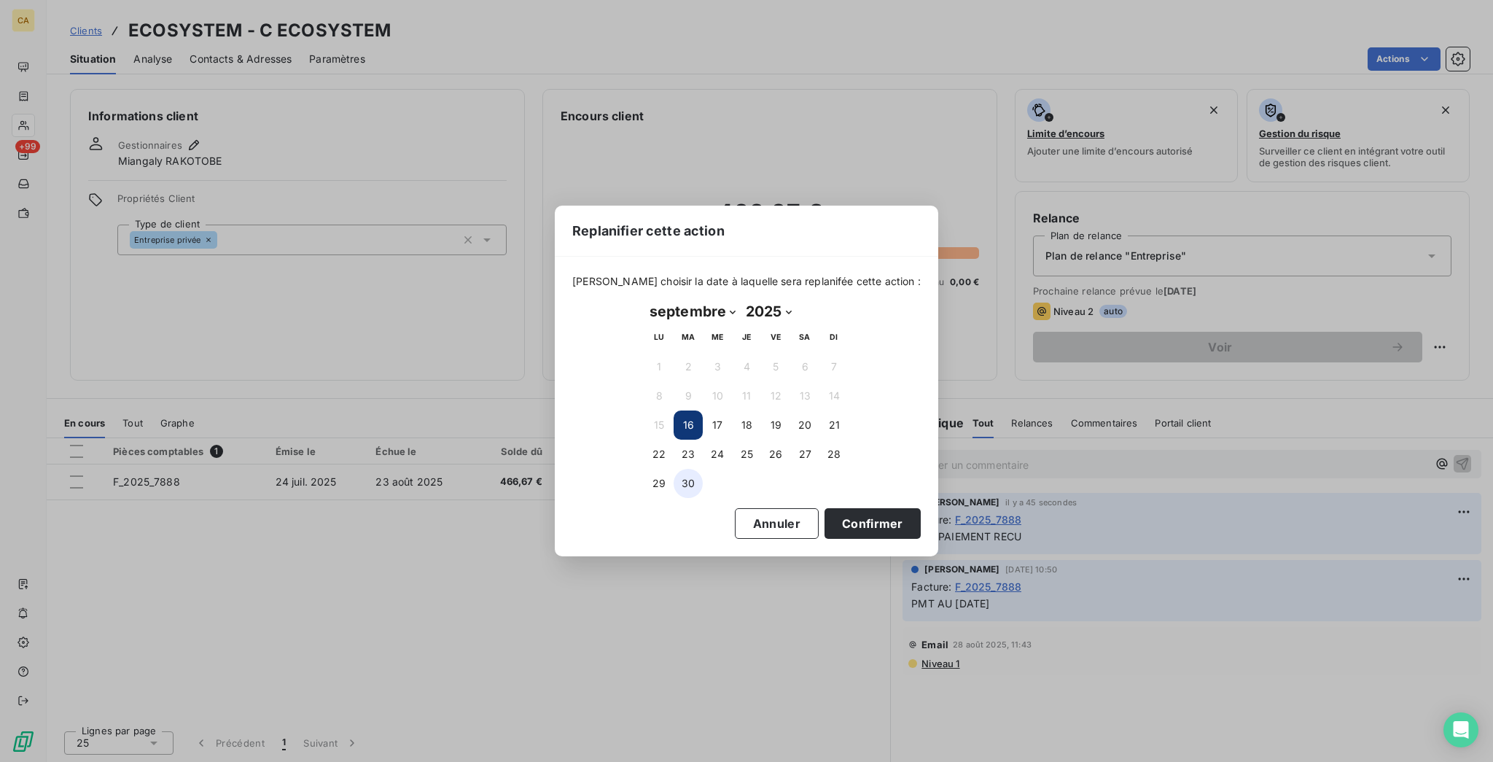
click at [697, 474] on button "30" at bounding box center [687, 483] width 29 height 29
click at [824, 508] on button "Confirmer" at bounding box center [872, 523] width 96 height 31
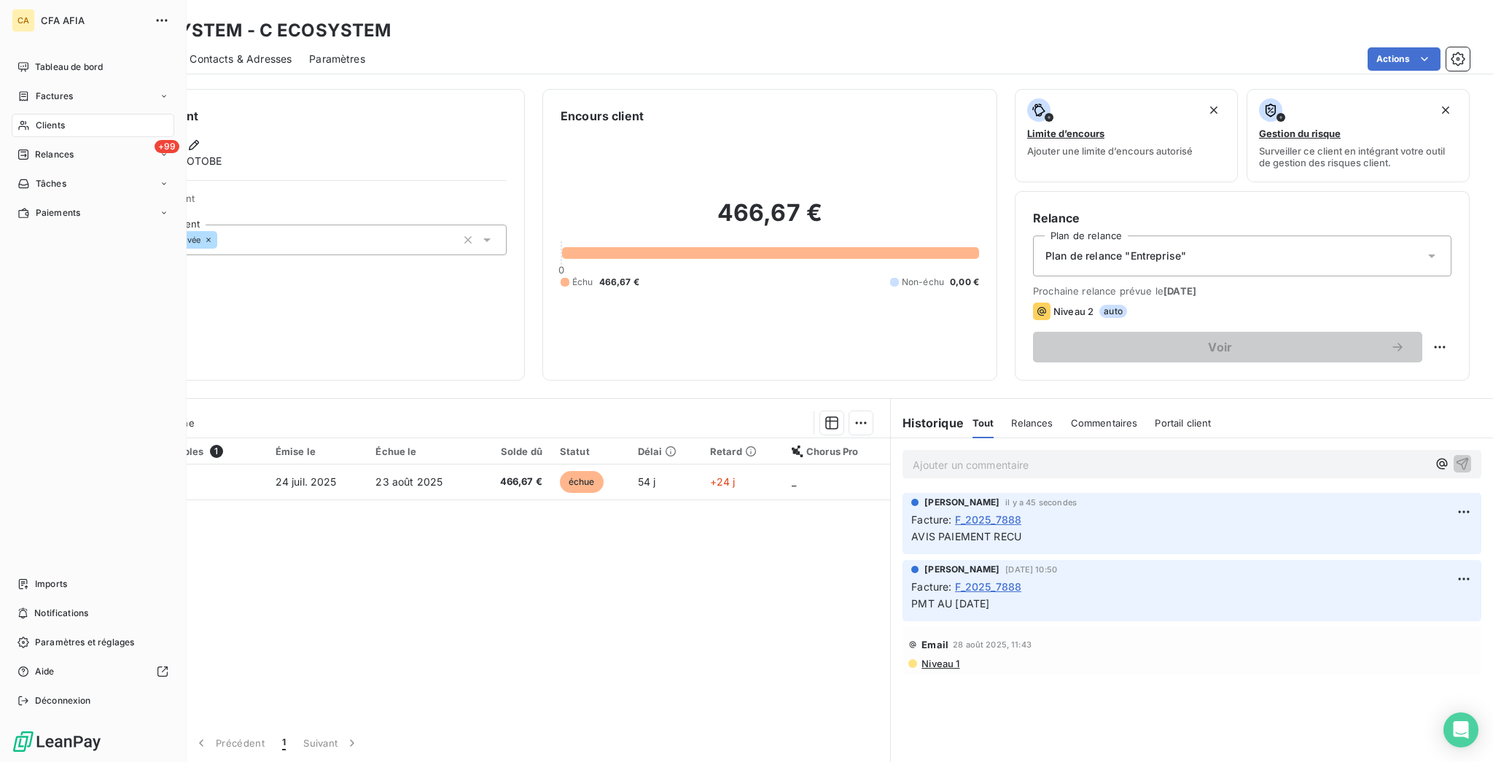
click at [0, 63] on div "CA CFA AFIA Tableau de bord Factures Clients +99 Relances Tâches Paiements Impo…" at bounding box center [93, 381] width 187 height 762
click at [43, 63] on div "Tableau de bord" at bounding box center [93, 66] width 163 height 23
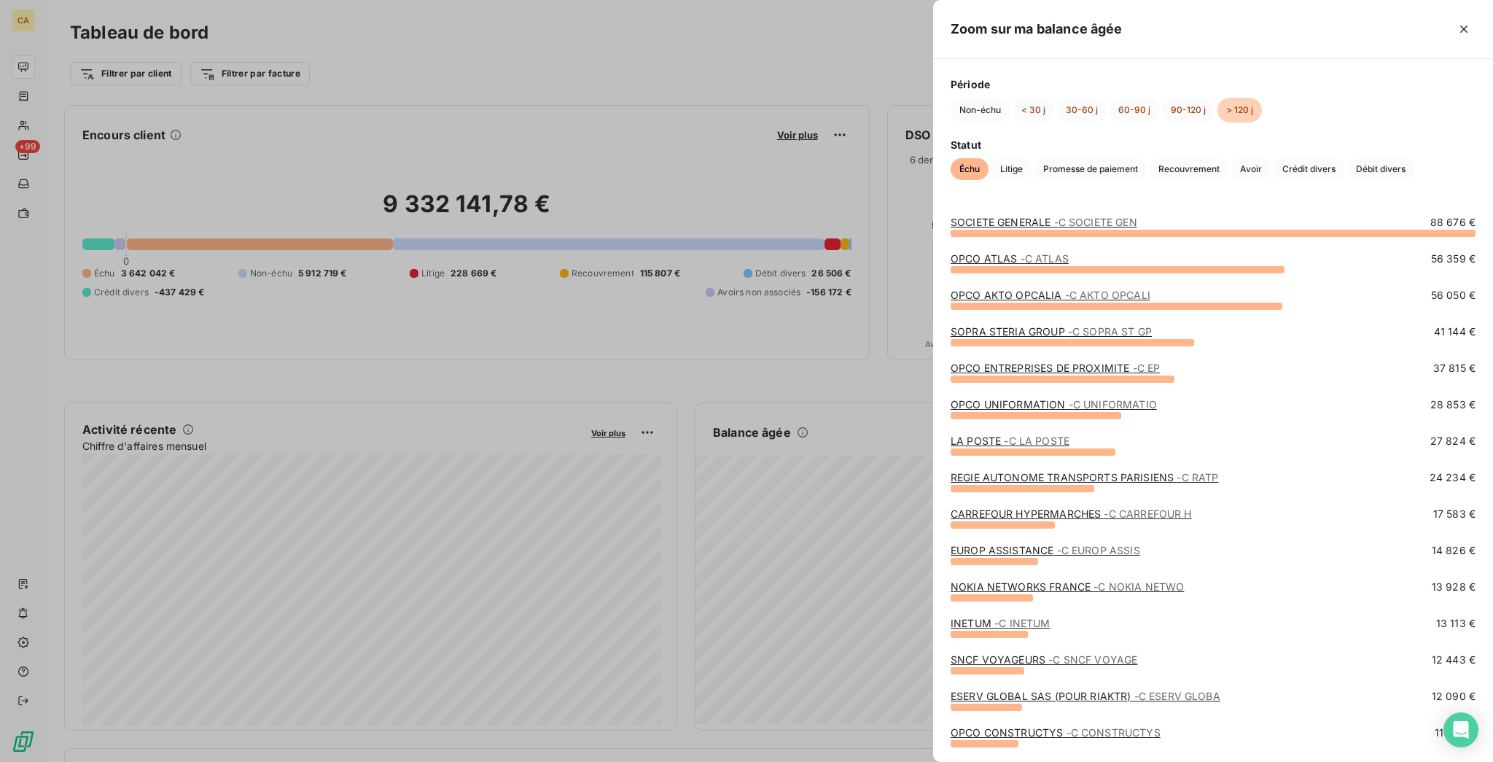
click at [1069, 445] on span "- C LA POSTE" at bounding box center [1037, 440] width 66 height 12
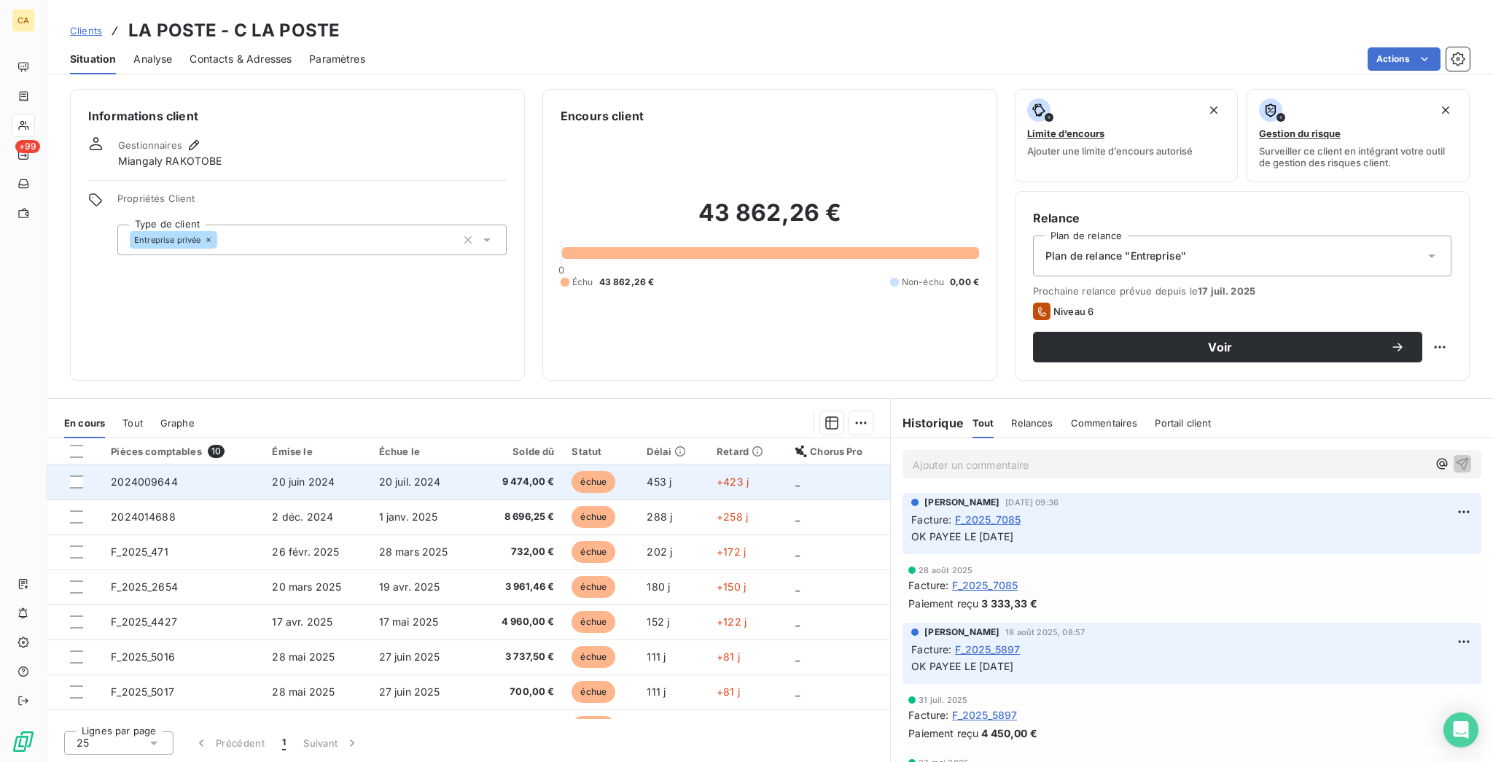
click at [272, 475] on span "20 juin 2024" at bounding box center [303, 481] width 63 height 12
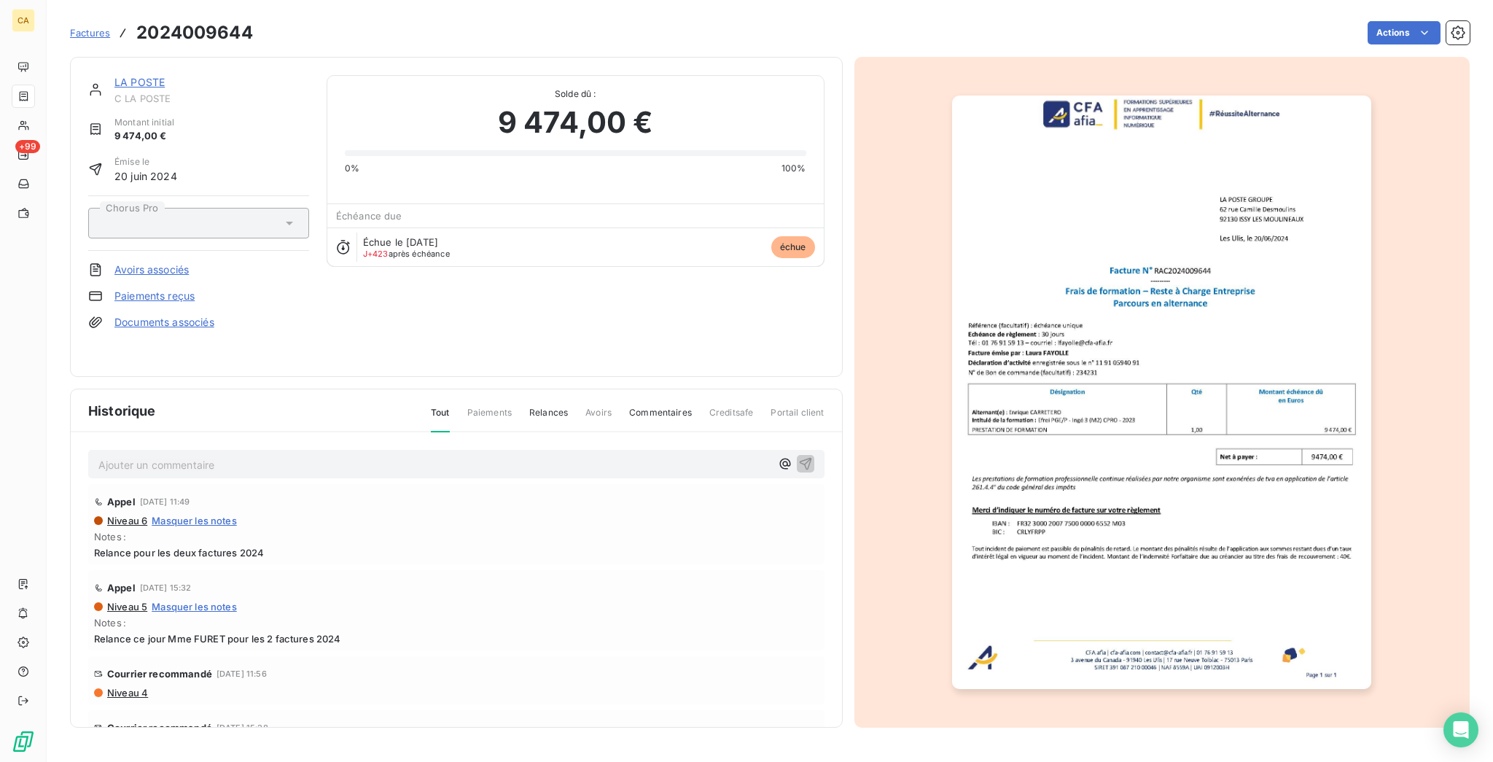
click at [284, 455] on p "Ajouter un commentaire ﻿" at bounding box center [434, 464] width 672 height 18
click at [287, 432] on div "Ajouter un commentaire ﻿ Appel [DATE] 11:49 Niveau 6 Masquer les notes Notes : …" at bounding box center [456, 600] width 771 height 337
click at [272, 455] on p "Ajouter un commentaire ﻿" at bounding box center [434, 464] width 672 height 18
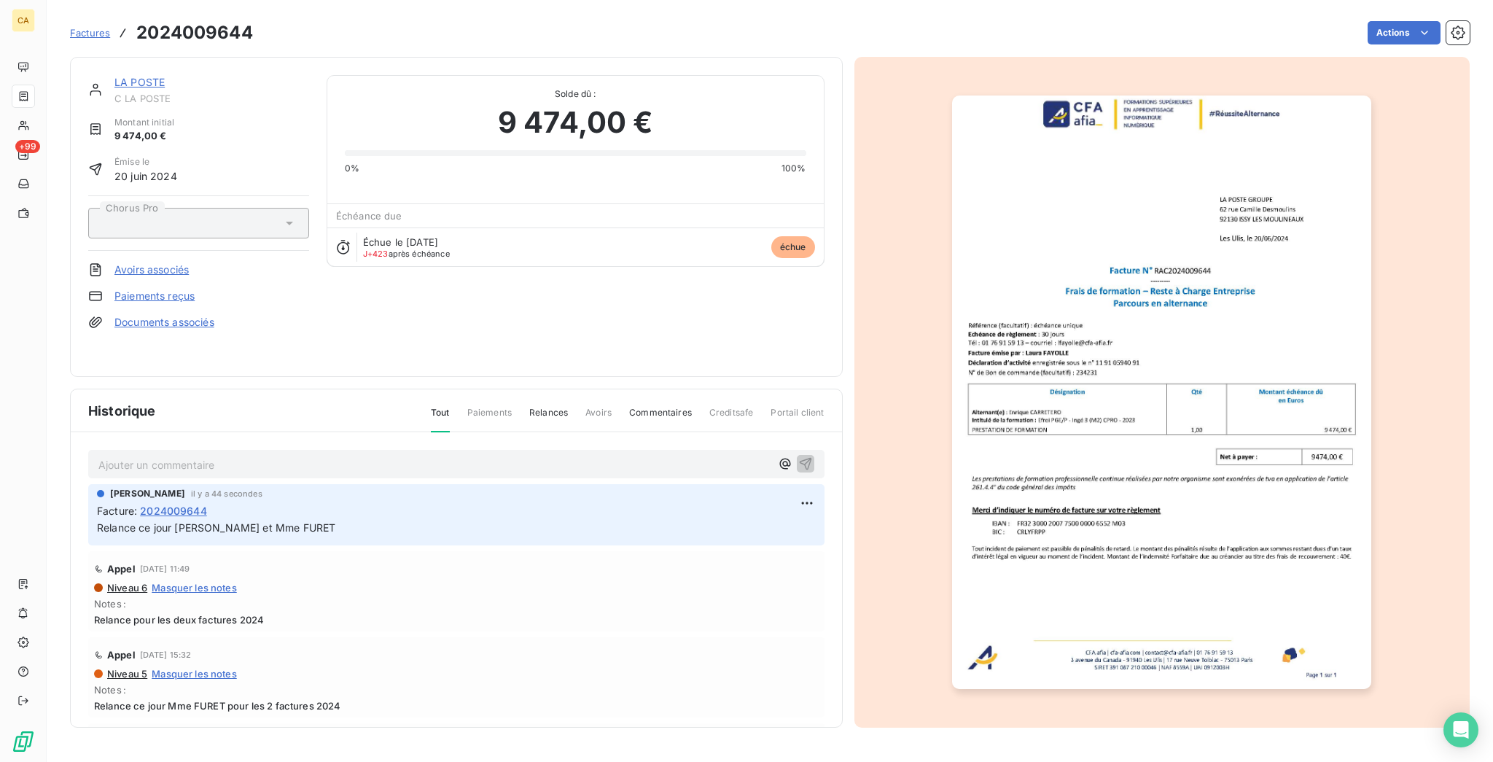
click at [114, 76] on link "LA POSTE" at bounding box center [139, 82] width 50 height 12
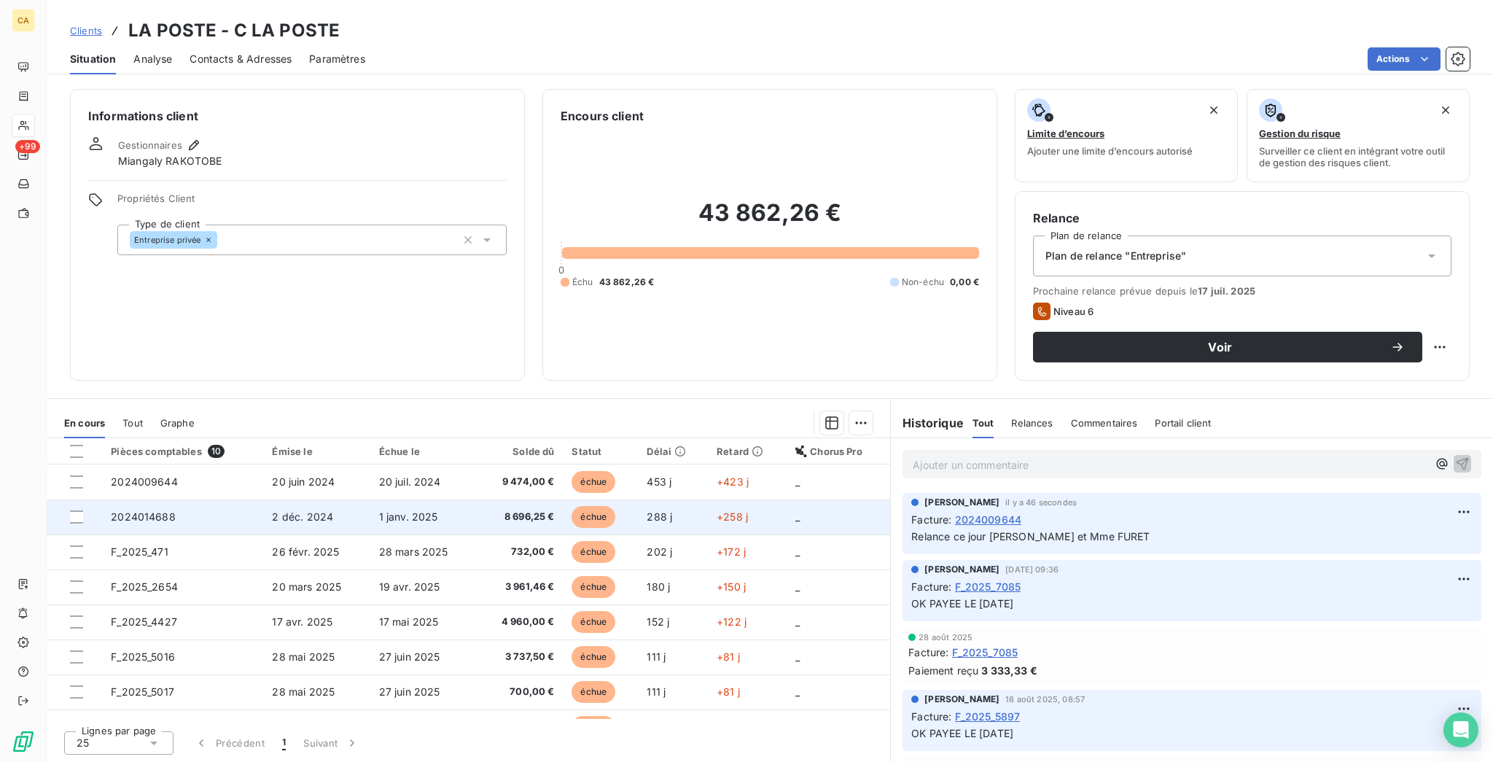
click at [345, 499] on td "2 déc. 2024" at bounding box center [316, 516] width 106 height 35
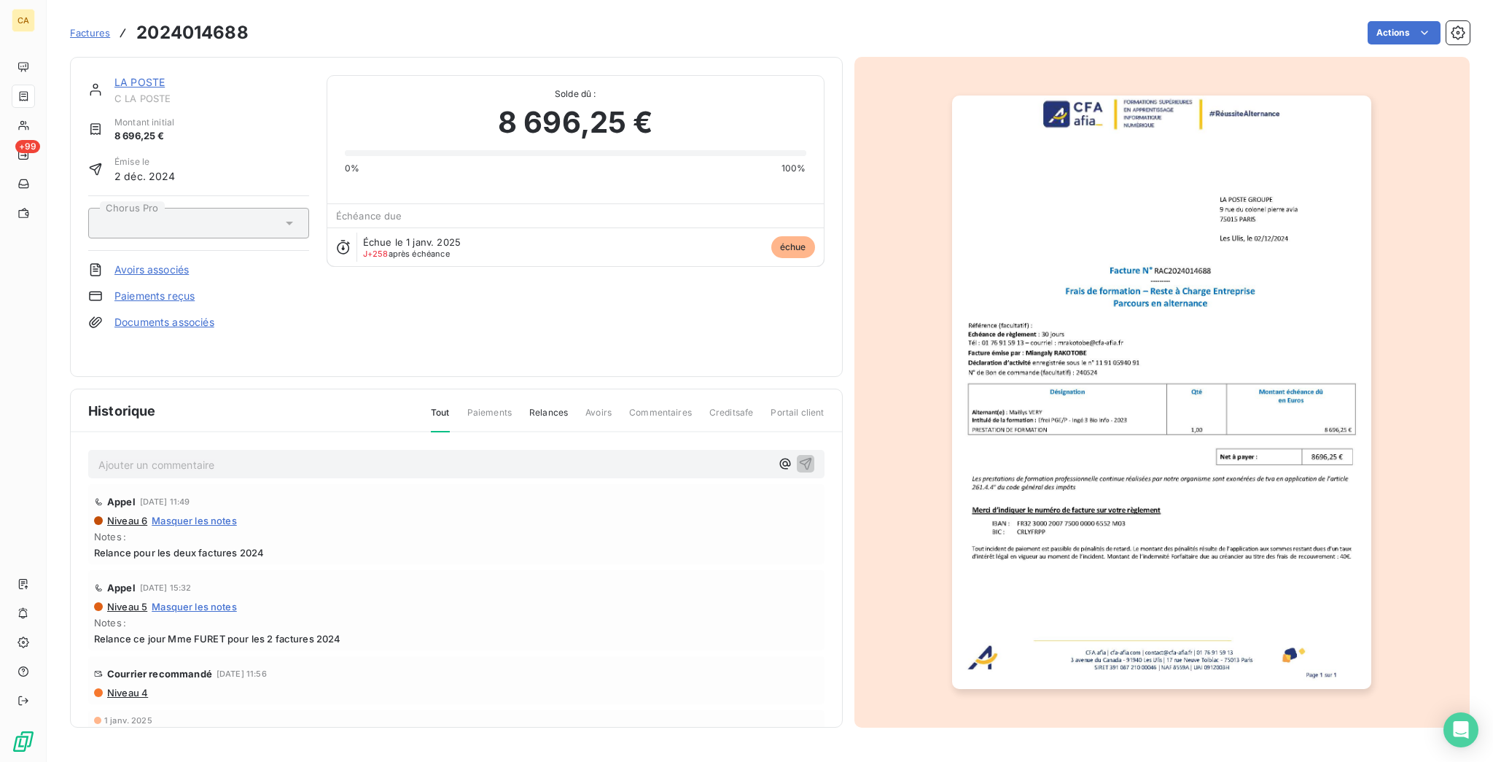
click at [478, 455] on p "Ajouter un commentaire ﻿" at bounding box center [434, 464] width 672 height 18
